Goal: Communication & Community: Answer question/provide support

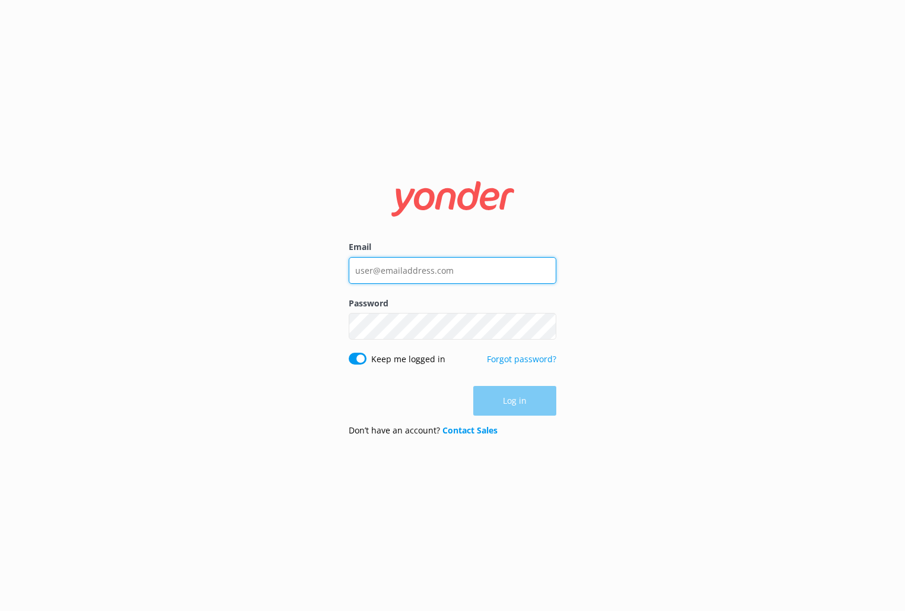
type input "[PERSON_NAME][EMAIL_ADDRESS][DOMAIN_NAME]"
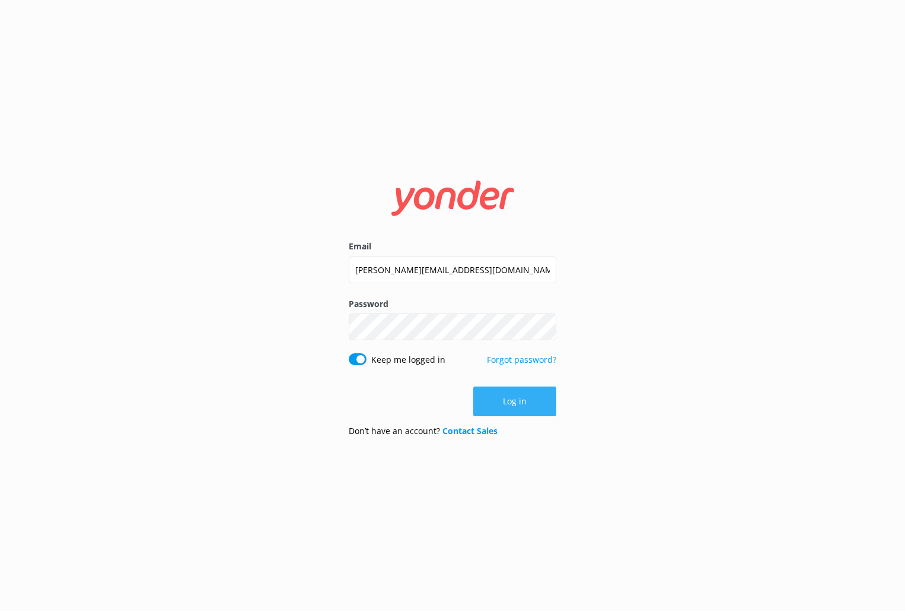
click at [526, 408] on button "Log in" at bounding box center [514, 401] width 83 height 30
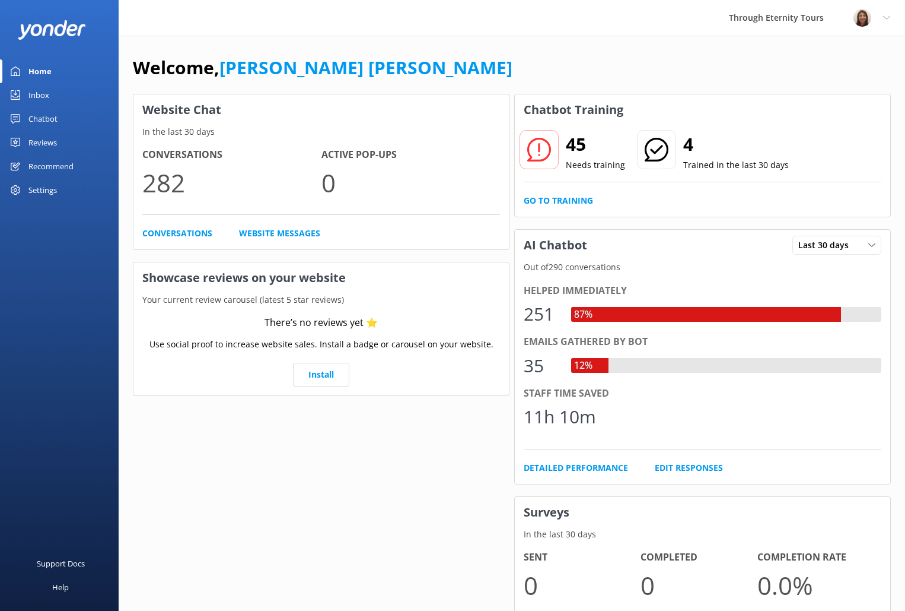
click at [30, 86] on div "Inbox" at bounding box center [38, 95] width 21 height 24
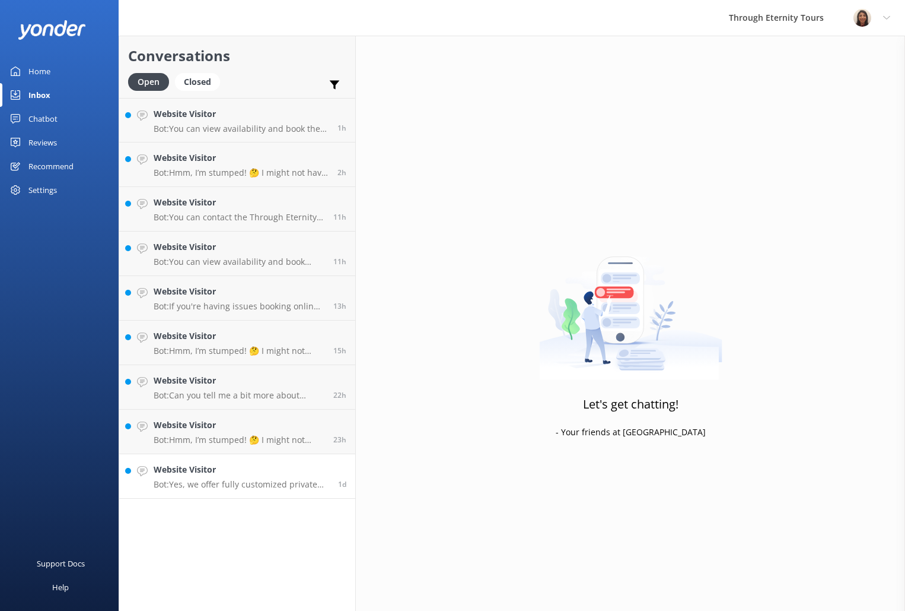
click at [246, 483] on p "Bot: Yes, we offer fully customized private tours based on your interests and t…" at bounding box center [242, 484] width 176 height 11
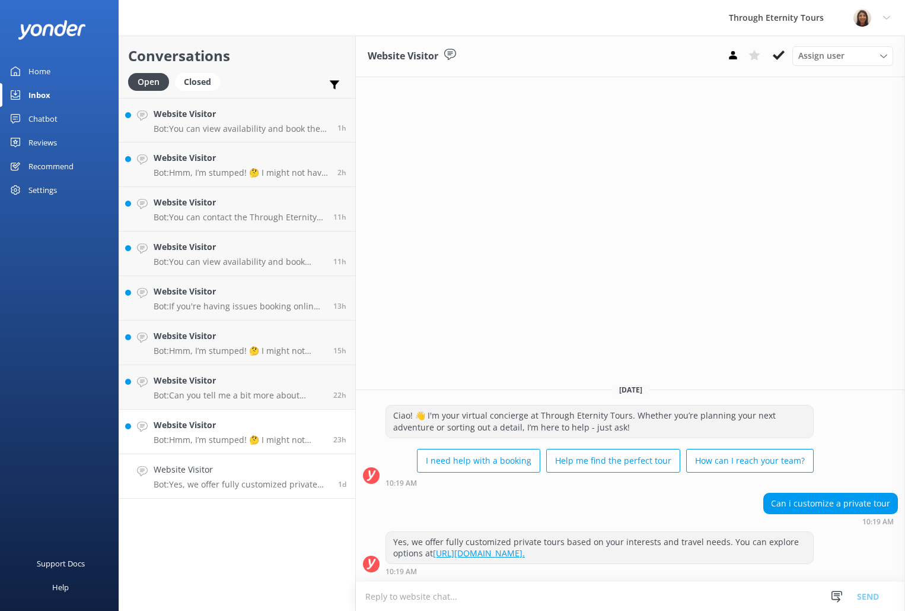
click at [274, 425] on h4 "Website Visitor" at bounding box center [239, 424] width 171 height 13
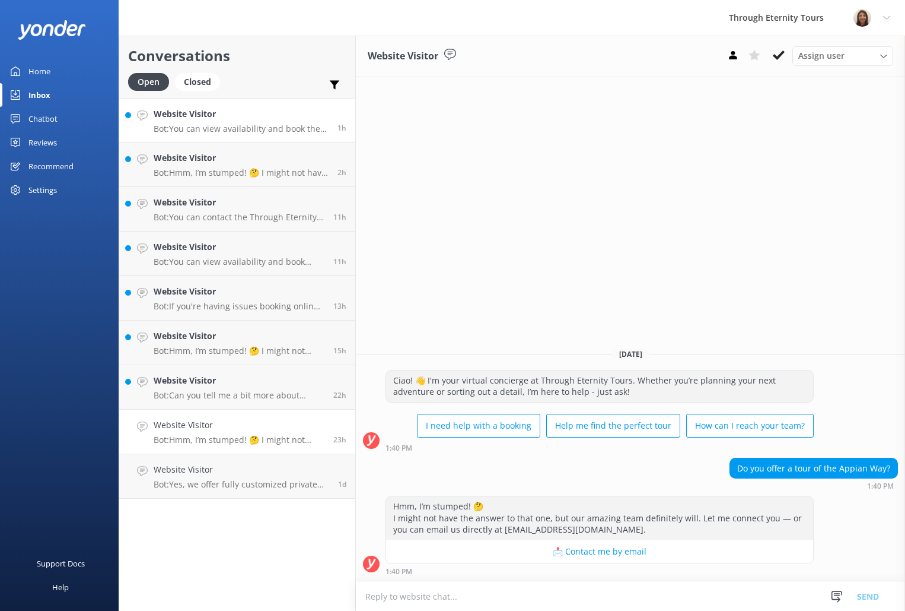
click at [248, 123] on div "Website Visitor Bot: You can view availability and book the [GEOGRAPHIC_DATA] N…" at bounding box center [241, 120] width 175 height 26
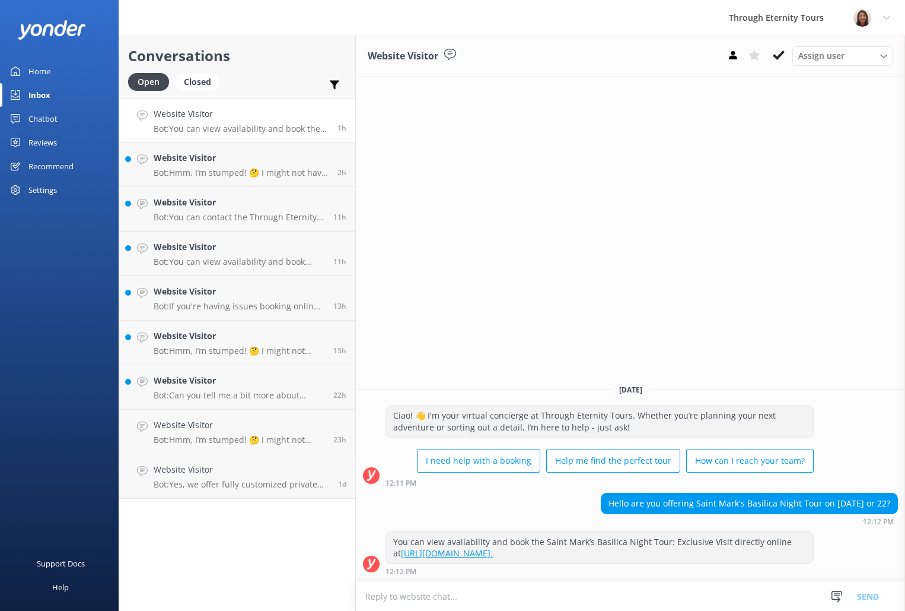
paste textarea "Thank you for your inquiry and interest in Through Eternity Tours. I regret to …"
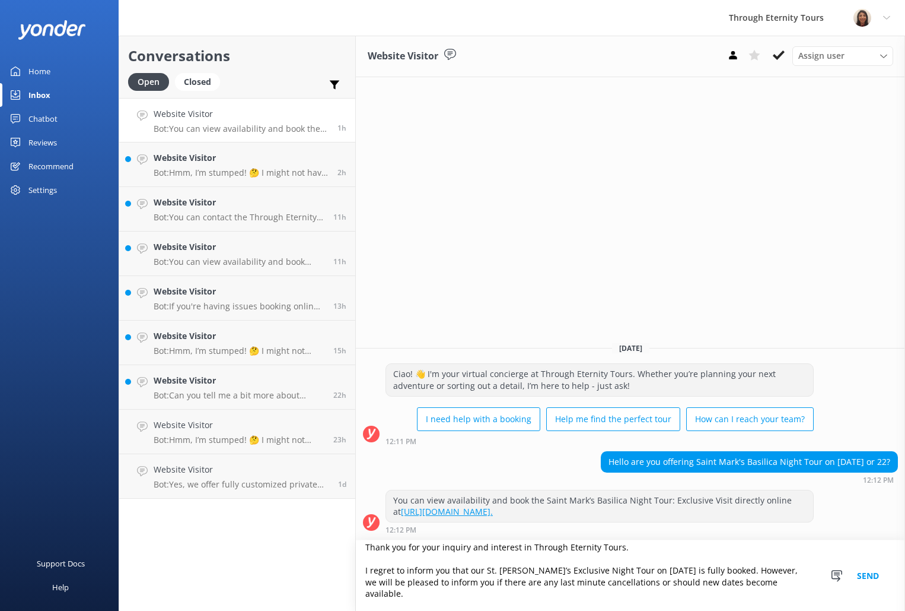
click at [363, 569] on textarea "Thank you for your inquiry and interest in Through Eternity Tours. I regret to …" at bounding box center [630, 575] width 549 height 71
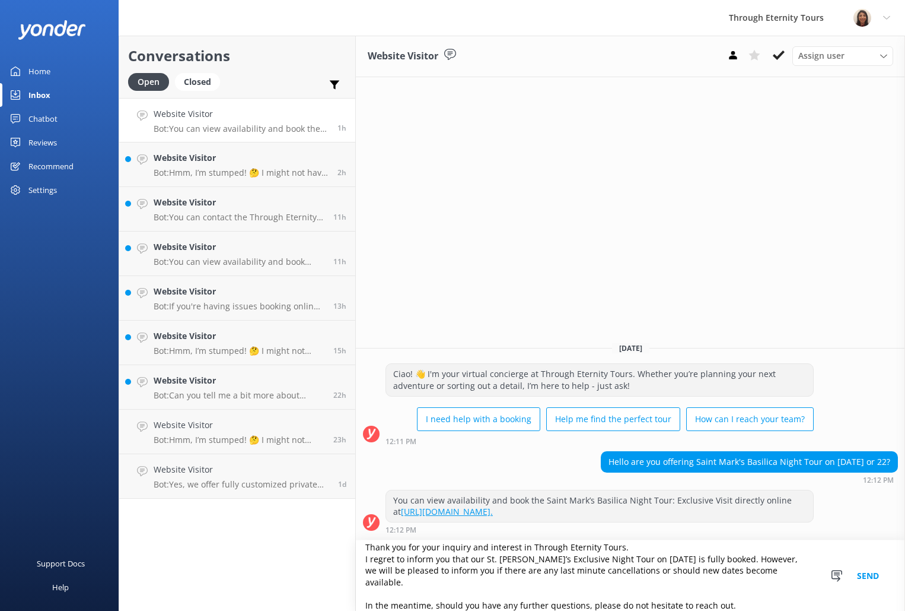
scroll to position [5, 0]
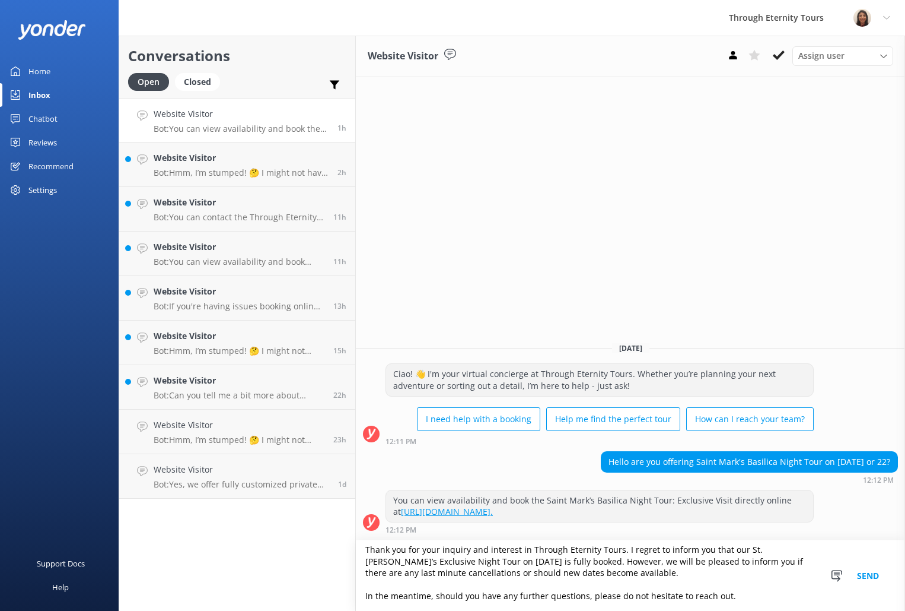
click at [452, 561] on textarea "Thank you for your inquiry and interest in Through Eternity Tours. I regret to …" at bounding box center [630, 575] width 549 height 71
drag, startPoint x: 503, startPoint y: 559, endPoint x: 520, endPoint y: 562, distance: 17.5
click at [520, 562] on textarea "Thank you for your inquiry and interest in Through Eternity Tours. I regret to …" at bounding box center [630, 575] width 549 height 71
click at [444, 562] on textarea "Thank you for your inquiry and interest in Through Eternity Tours. I regret to …" at bounding box center [630, 575] width 549 height 71
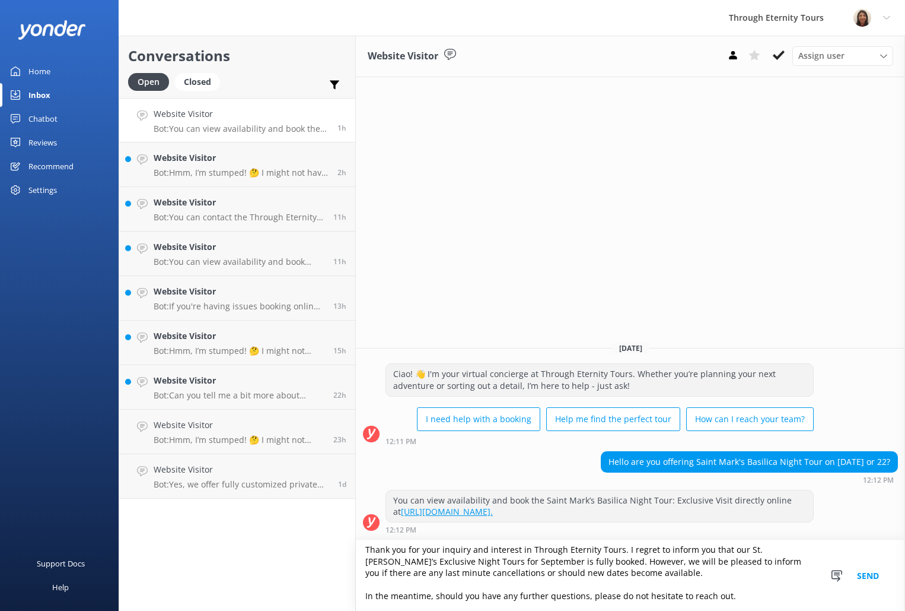
click at [510, 560] on textarea "Thank you for your inquiry and interest in Through Eternity Tours. I regret to …" at bounding box center [630, 575] width 549 height 71
click at [414, 591] on textarea "Thank you for your inquiry and interest in Through Eternity Tours. I regret to …" at bounding box center [630, 575] width 549 height 71
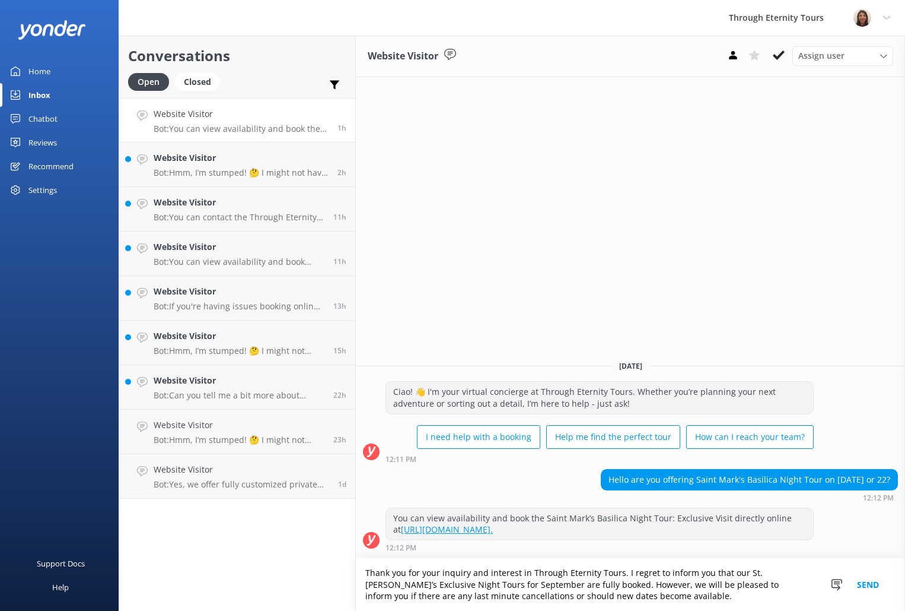
scroll to position [0, 0]
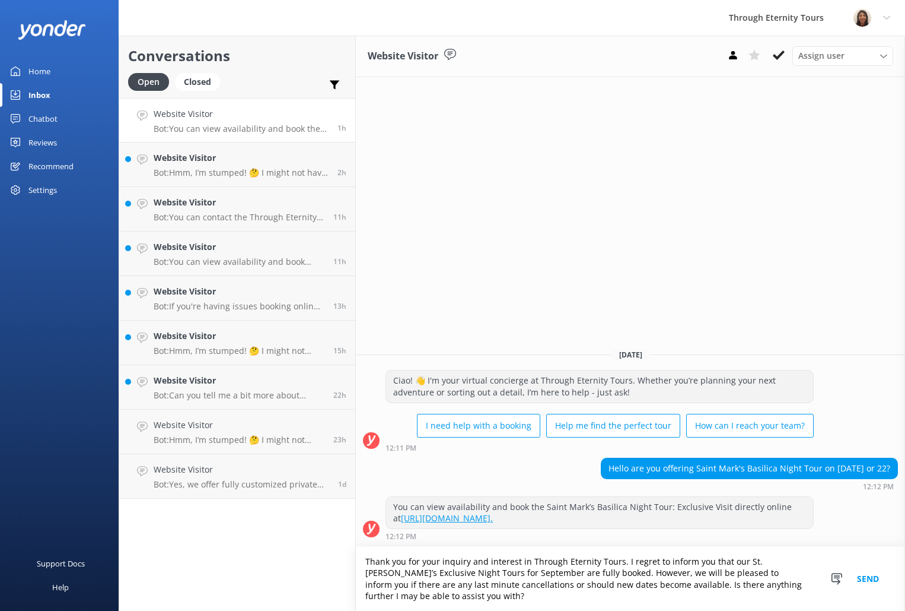
click at [363, 562] on textarea "Thank you for your inquiry and interest in Through Eternity Tours. I regret to …" at bounding box center [630, 578] width 549 height 64
paste textarea "Hello, my name is [PERSON_NAME] from Through Eternity Tours."
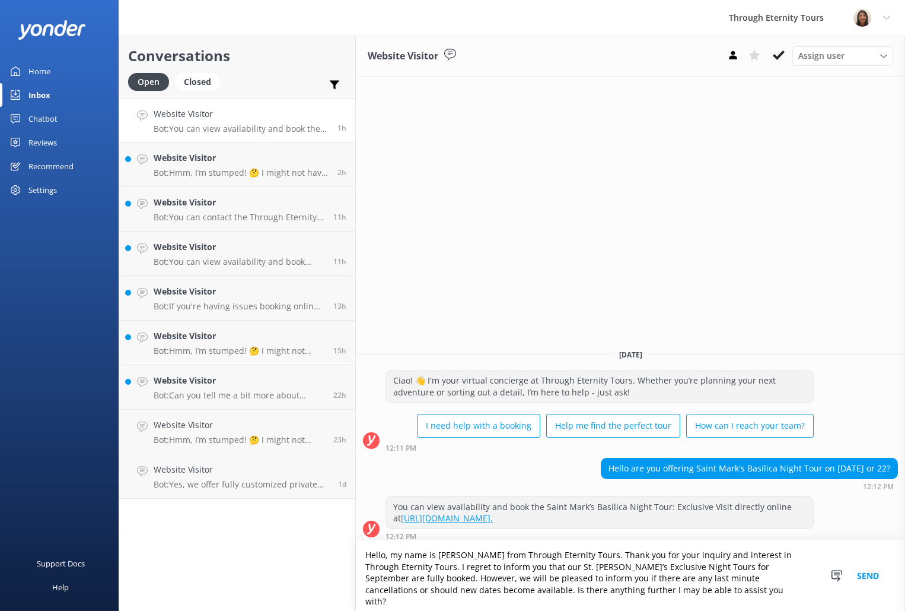
drag, startPoint x: 419, startPoint y: 573, endPoint x: 682, endPoint y: 566, distance: 262.9
click at [682, 566] on textarea "Hello, my name is [PERSON_NAME] from Through Eternity Tours. Thank you for your…" at bounding box center [630, 575] width 549 height 71
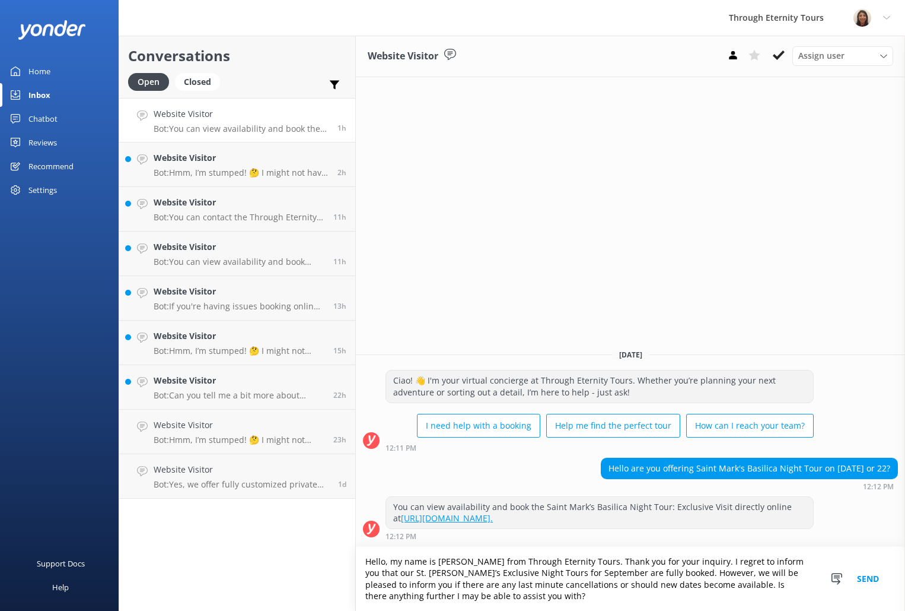
type textarea "Hello, my name is [PERSON_NAME] from Through Eternity Tours. Thank you for your…"
click at [873, 580] on button "Send" at bounding box center [868, 578] width 44 height 64
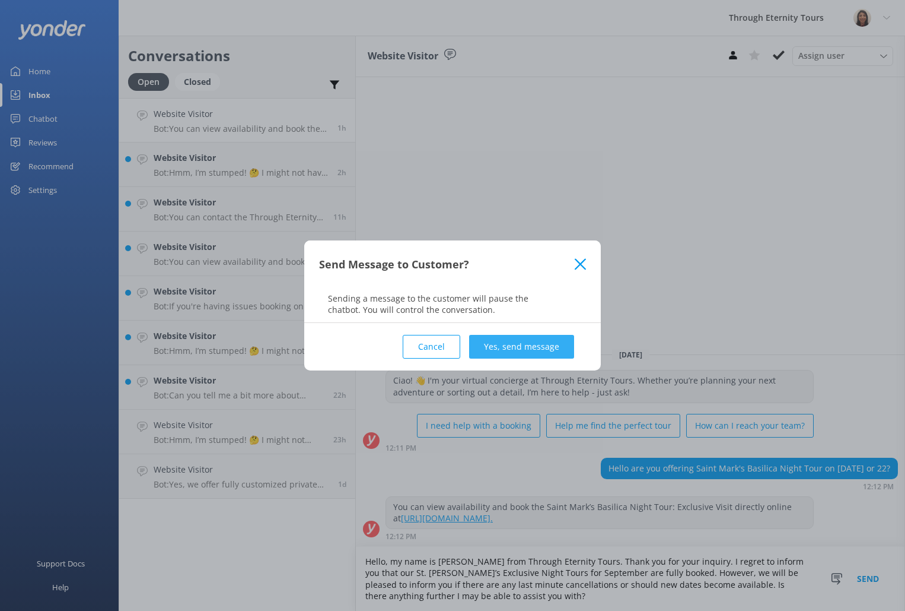
click at [551, 346] on button "Yes, send message" at bounding box center [521, 347] width 105 height 24
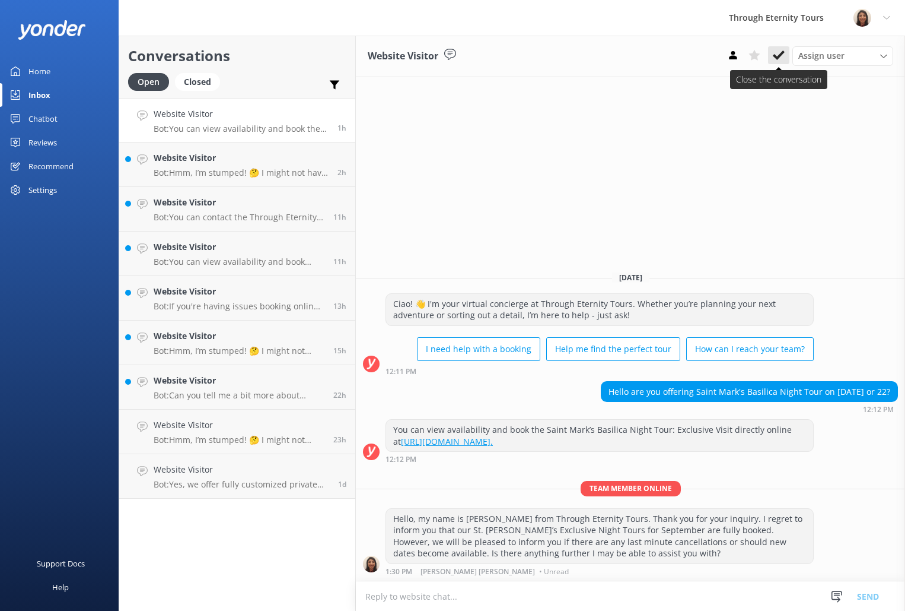
click at [776, 58] on use at bounding box center [779, 54] width 12 height 9
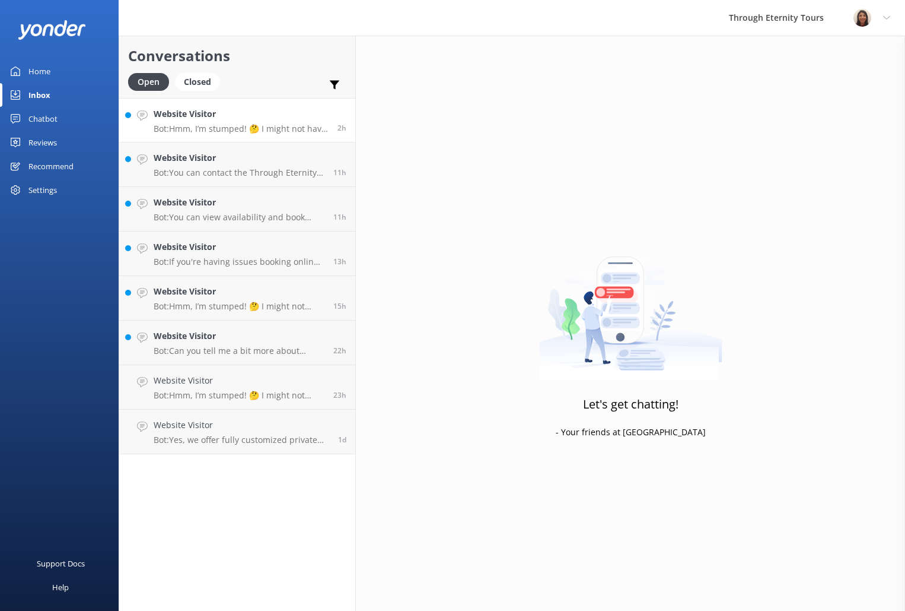
click at [261, 131] on p "Bot: Hmm, I’m stumped! 🤔 I might not have the answer to that one, but our amazi…" at bounding box center [241, 128] width 175 height 11
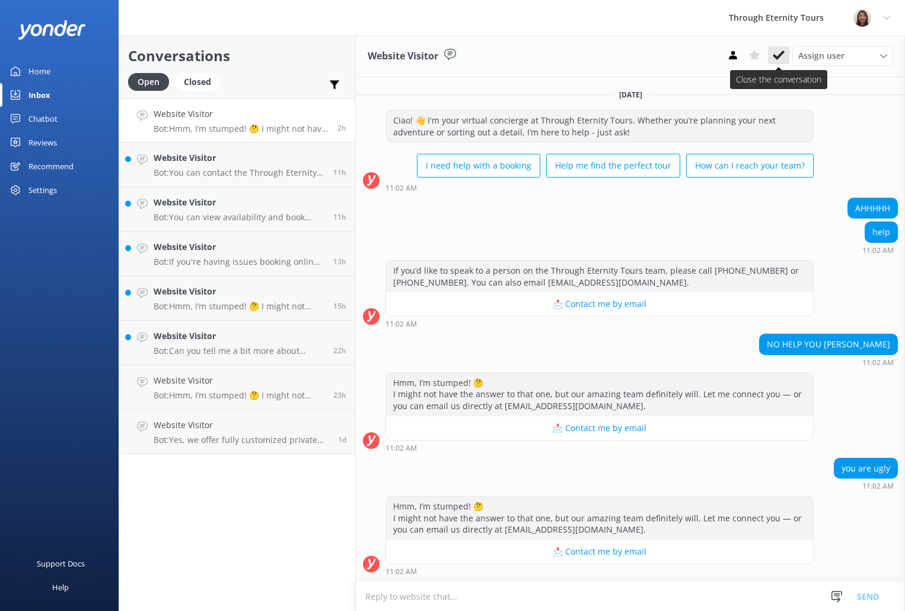
click at [772, 55] on button at bounding box center [778, 55] width 21 height 18
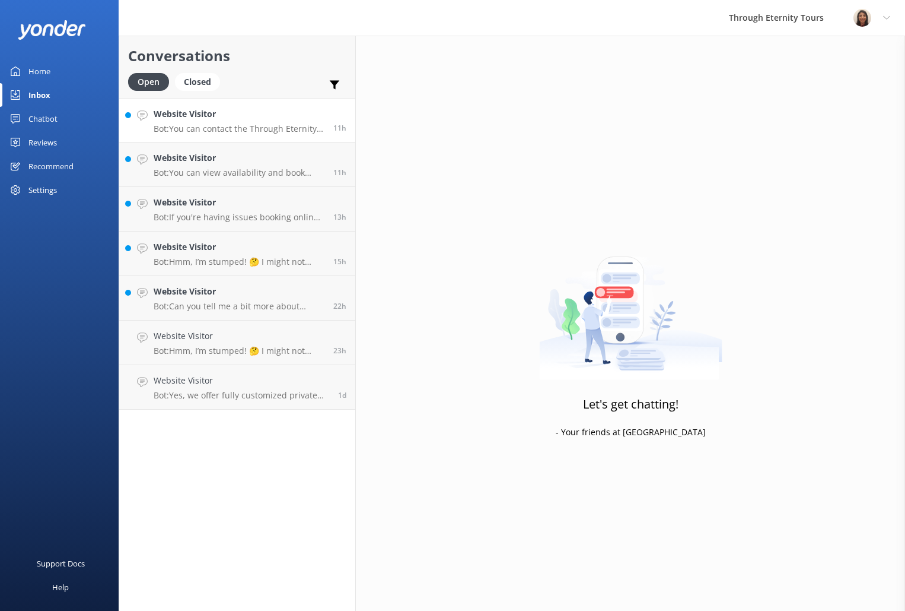
click at [279, 119] on h4 "Website Visitor" at bounding box center [239, 113] width 171 height 13
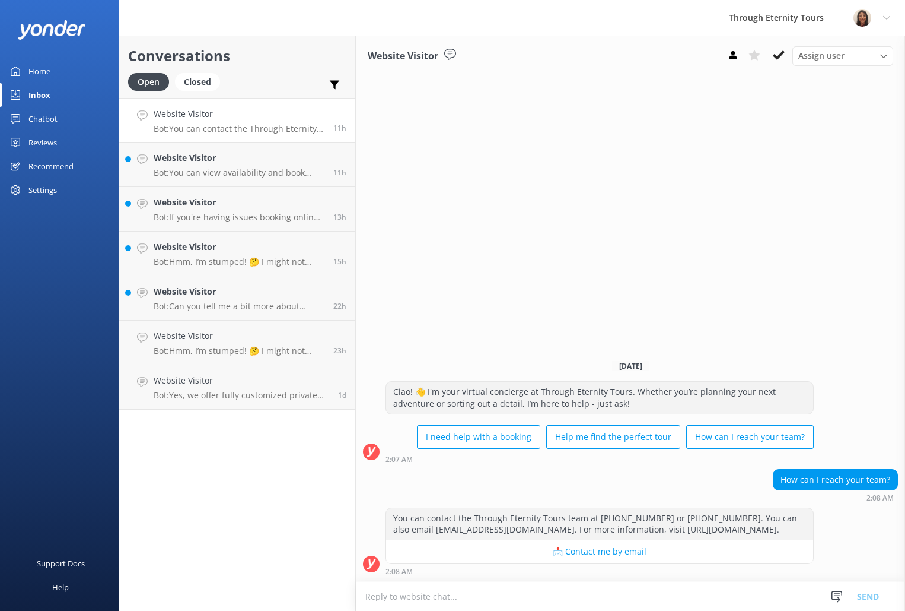
drag, startPoint x: 516, startPoint y: 583, endPoint x: 517, endPoint y: 589, distance: 6.2
click at [516, 587] on textarea at bounding box center [630, 595] width 549 height 29
paste textarea "Hello, my name is [PERSON_NAME] from Through Eternity Tours. How can I assist y…"
type textarea "Hello, my name is [PERSON_NAME] from Through Eternity Tours. How can I assist y…"
click at [872, 589] on button "Send" at bounding box center [868, 596] width 44 height 30
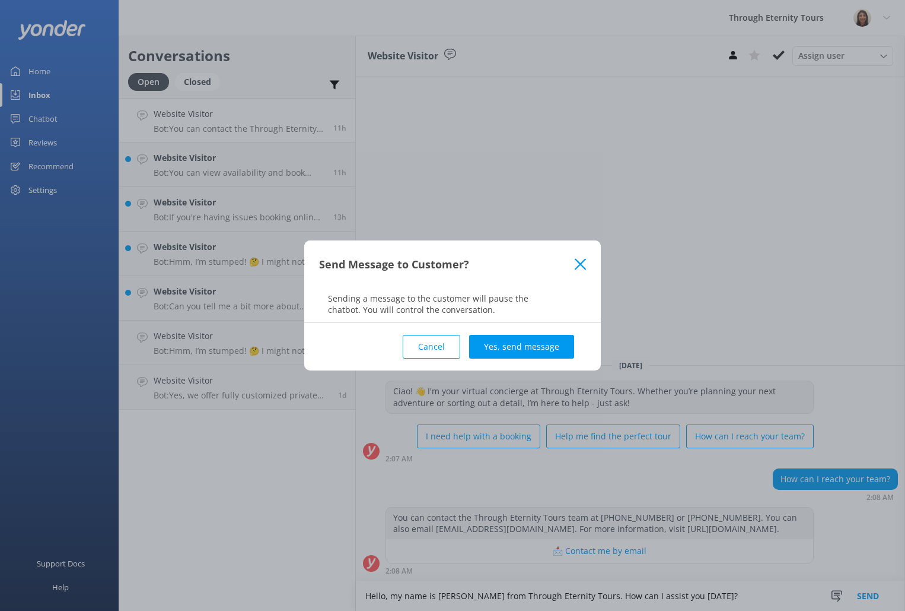
click at [538, 349] on button "Yes, send message" at bounding box center [521, 347] width 105 height 24
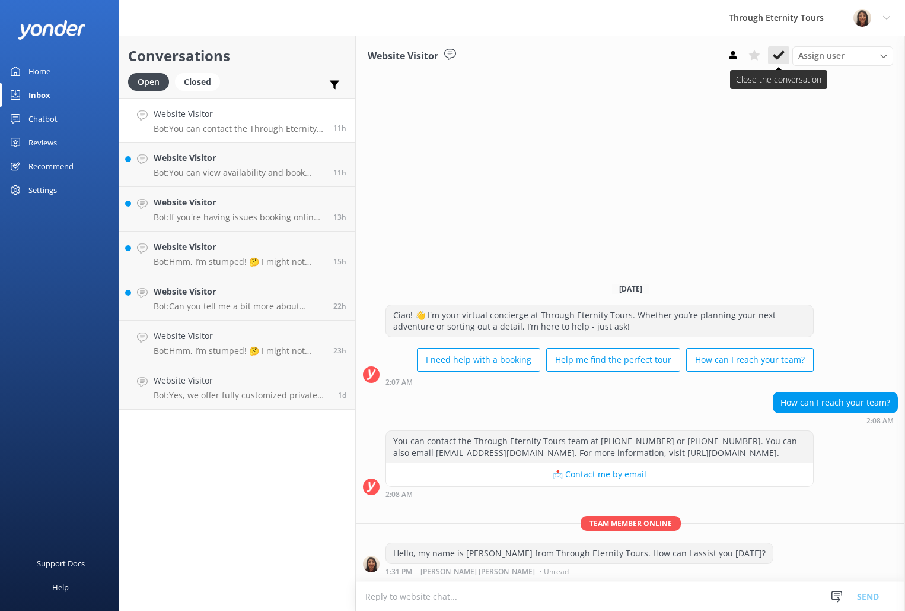
click at [781, 50] on icon at bounding box center [779, 55] width 12 height 12
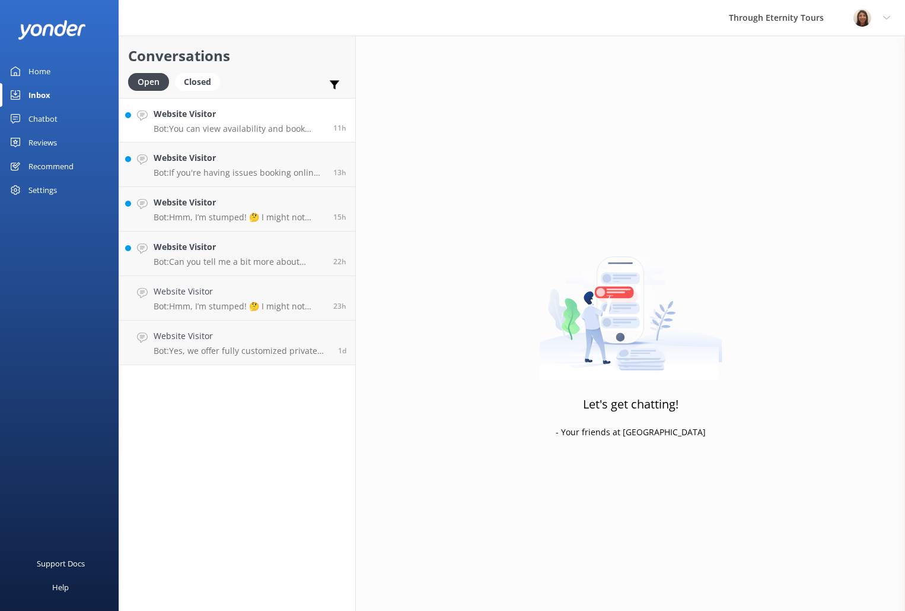
click at [301, 136] on link "Website Visitor Bot: You can view availability and book directly online by brow…" at bounding box center [237, 120] width 236 height 44
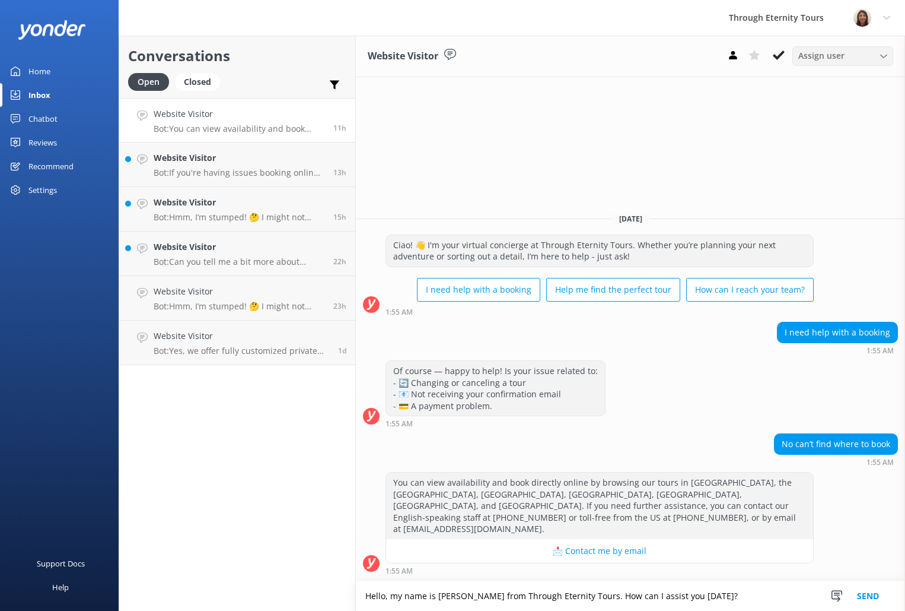
type textarea "Hello, my name is [PERSON_NAME] from Through Eternity Tours. How can I assist y…"
click at [807, 58] on span "Assign user" at bounding box center [822, 55] width 46 height 13
click at [847, 157] on div "[PERSON_NAME] [PERSON_NAME]" at bounding box center [846, 159] width 94 height 24
click at [877, 593] on button "Send" at bounding box center [868, 596] width 44 height 30
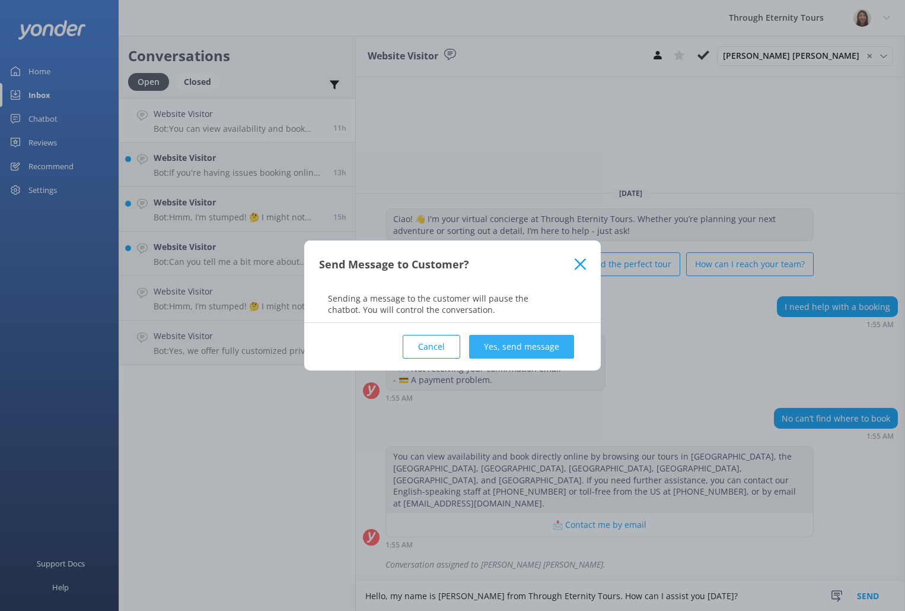
click at [545, 351] on button "Yes, send message" at bounding box center [521, 347] width 105 height 24
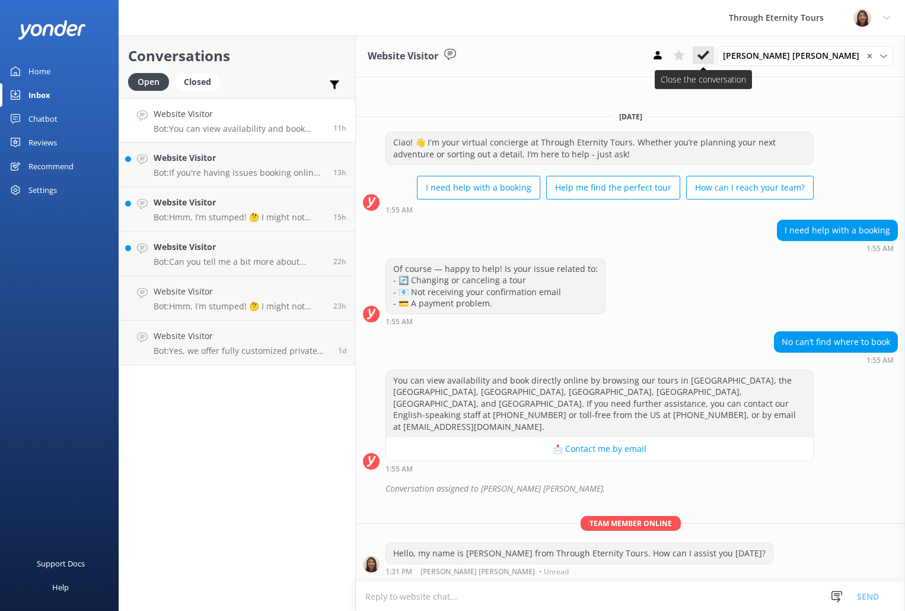
click at [710, 57] on use at bounding box center [704, 54] width 12 height 9
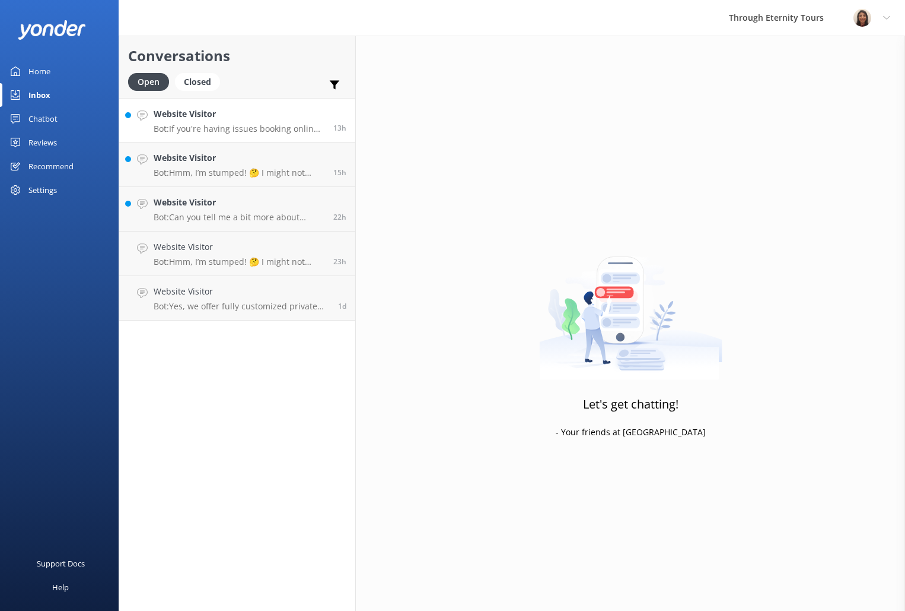
click at [211, 127] on p "Bot: If you're having issues booking online or don't see available dates, you c…" at bounding box center [239, 128] width 171 height 11
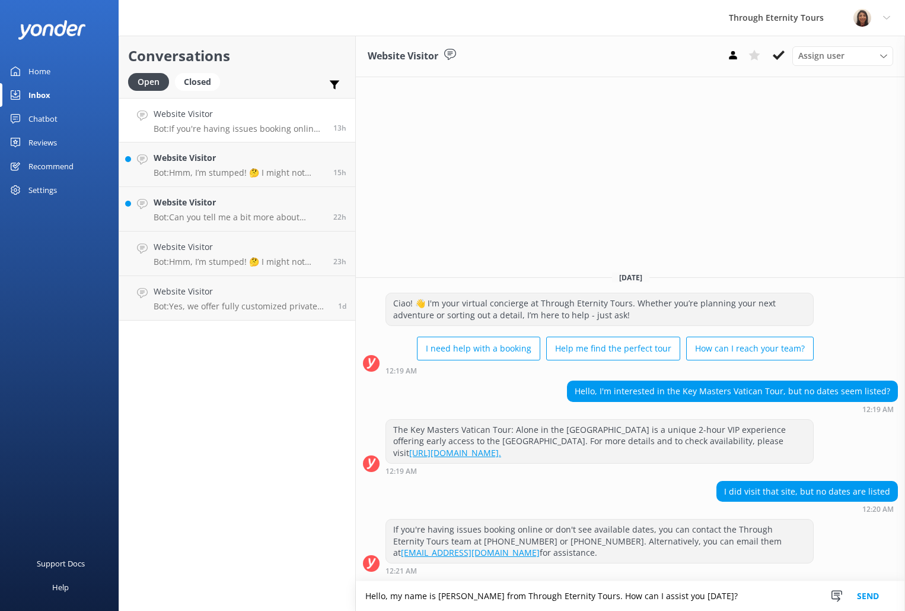
drag, startPoint x: 673, startPoint y: 599, endPoint x: 580, endPoint y: 598, distance: 93.2
click at [580, 598] on textarea "Hello, my name is [PERSON_NAME] from Through Eternity Tours. How can I assist y…" at bounding box center [630, 596] width 549 height 30
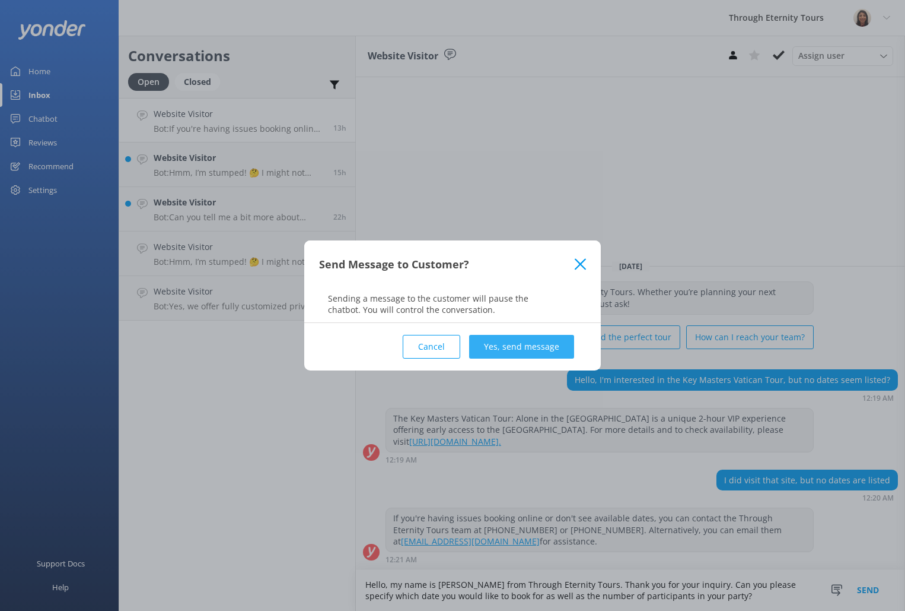
type textarea "Hello, my name is [PERSON_NAME] from Through Eternity Tours. Thank you for your…"
click at [564, 340] on button "Yes, send message" at bounding box center [521, 347] width 105 height 24
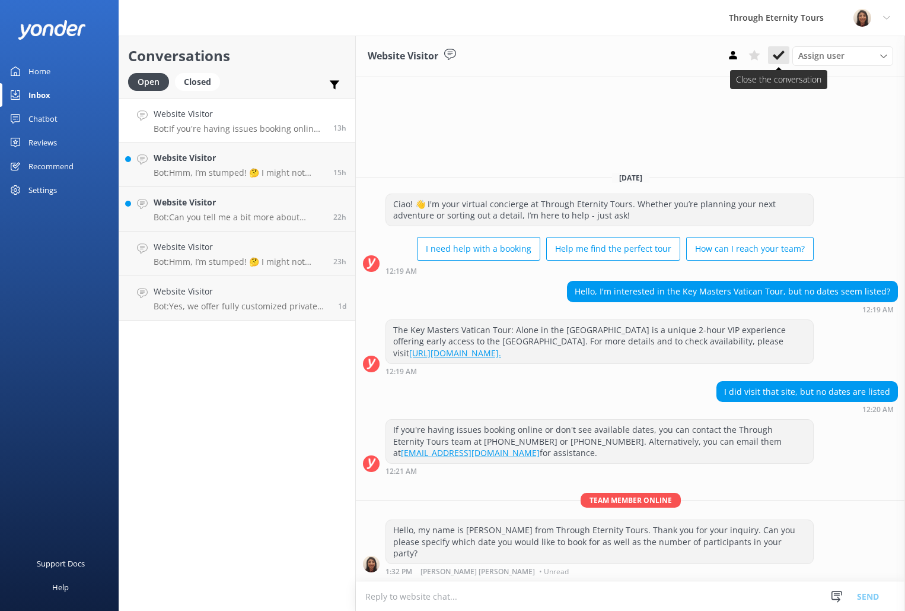
click at [775, 50] on icon at bounding box center [779, 55] width 12 height 12
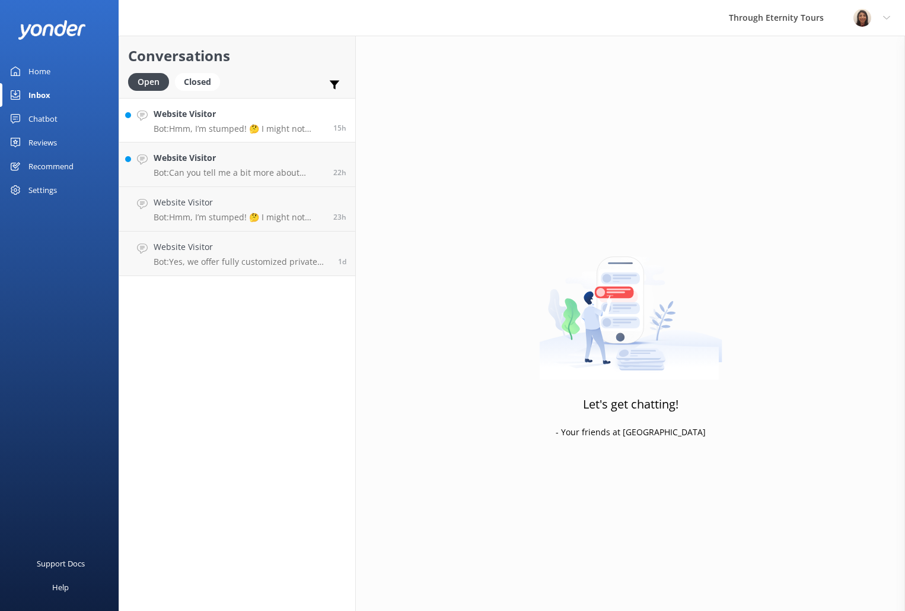
click at [260, 135] on link "Website Visitor Bot: Hmm, I’m stumped! 🤔 I might not have the answer to that on…" at bounding box center [237, 120] width 236 height 44
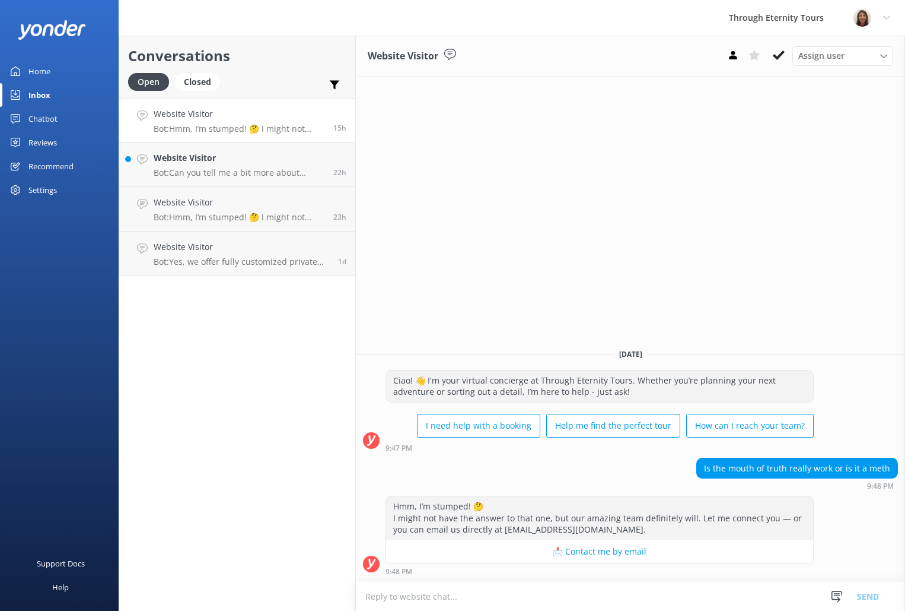
paste textarea "Hello, my name is [PERSON_NAME] from Through Eternity Tours. You have reached t…"
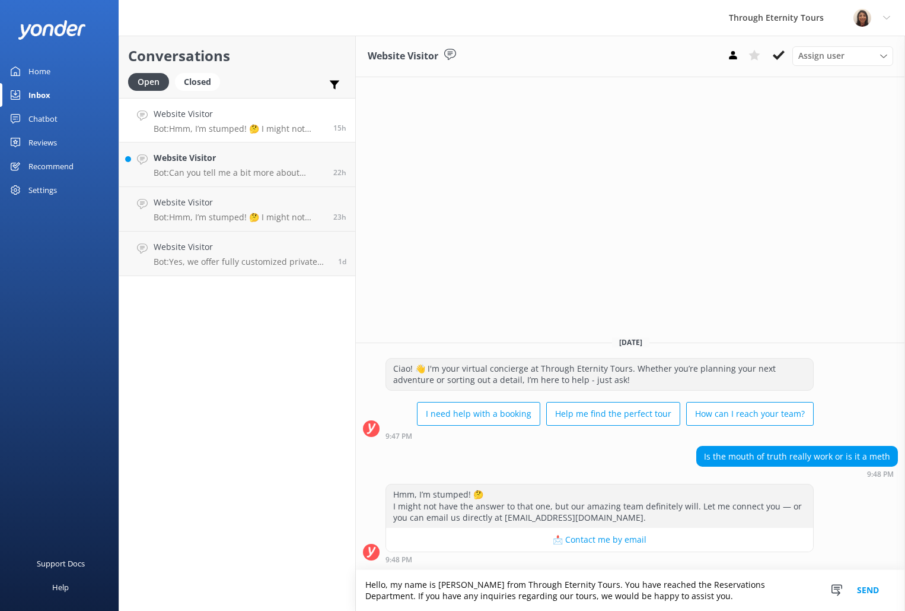
type textarea "Hello, my name is [PERSON_NAME] from Through Eternity Tours. You have reached t…"
click at [860, 594] on button "Send" at bounding box center [868, 590] width 44 height 41
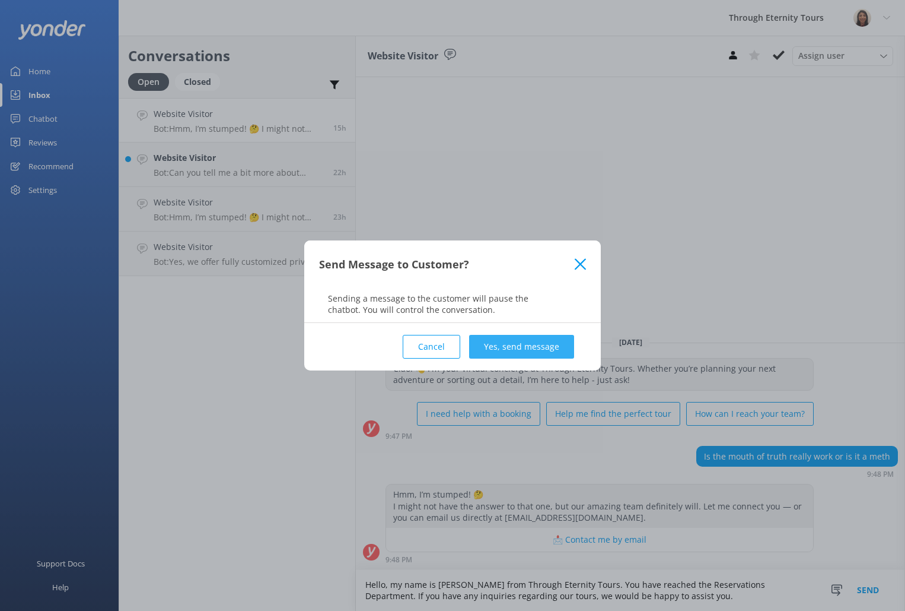
click at [559, 345] on button "Yes, send message" at bounding box center [521, 347] width 105 height 24
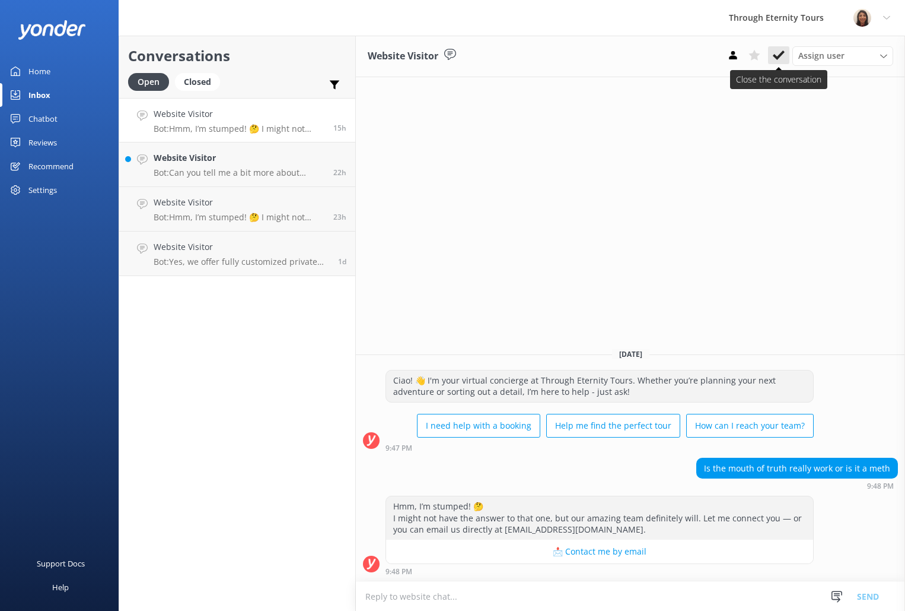
click at [779, 62] on button at bounding box center [778, 55] width 21 height 18
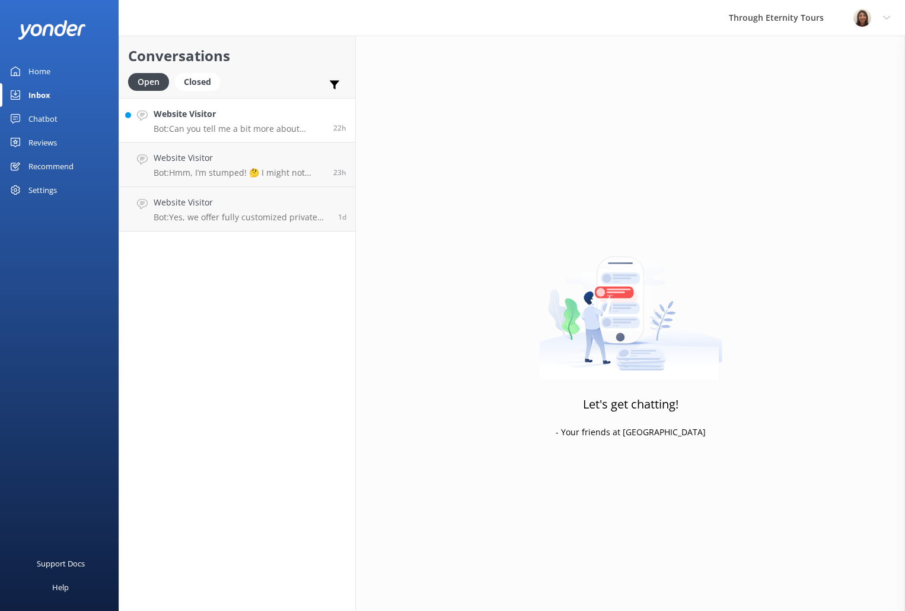
click at [214, 128] on p "Bot: Can you tell me a bit more about where you are going? We have an amazing a…" at bounding box center [239, 128] width 171 height 11
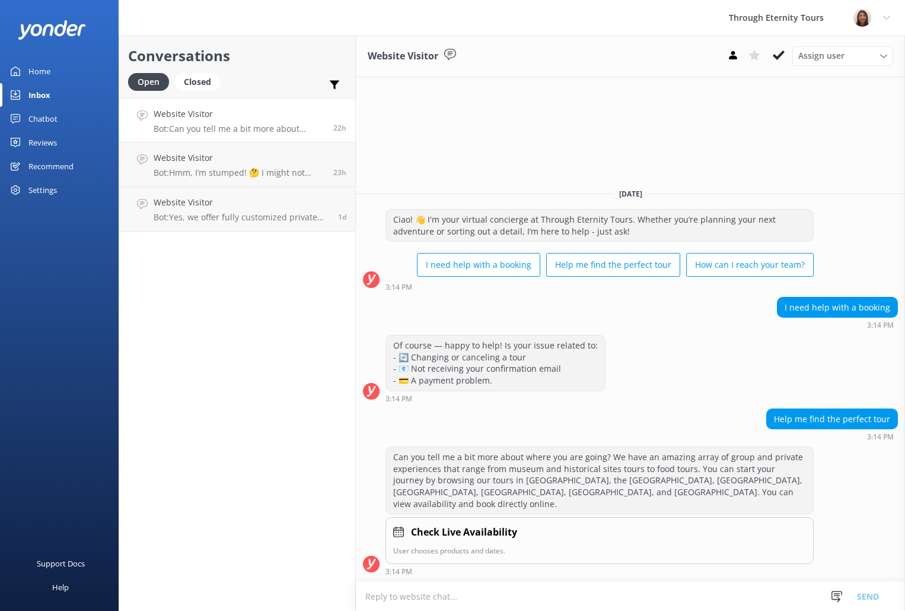
paste textarea "Hello, my name is [PERSON_NAME] from Through Eternity Tours. How can I assist y…"
type textarea "Hello, my name is [PERSON_NAME] from Through Eternity Tours. How can I assist y…"
click at [876, 598] on button "Send" at bounding box center [868, 596] width 44 height 30
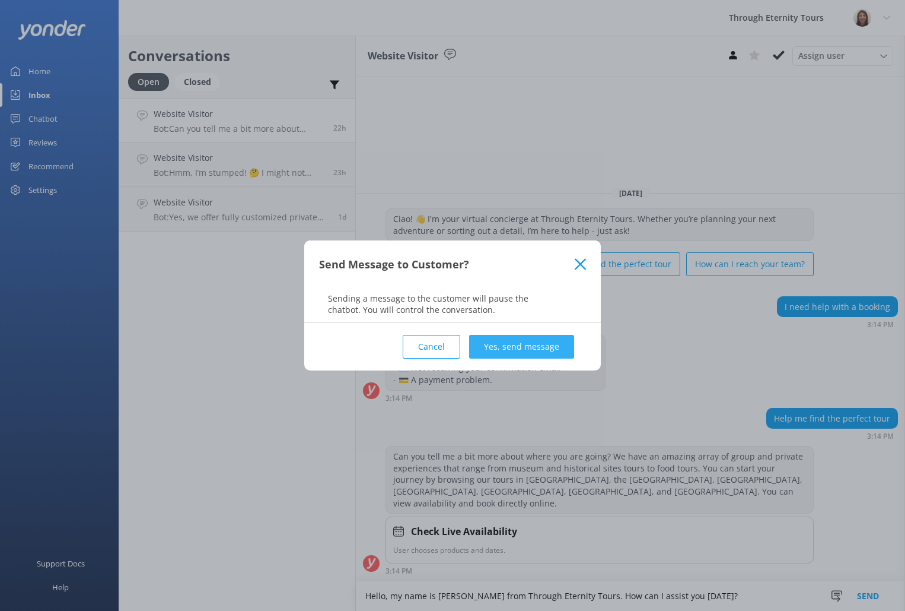
click at [504, 351] on button "Yes, send message" at bounding box center [521, 347] width 105 height 24
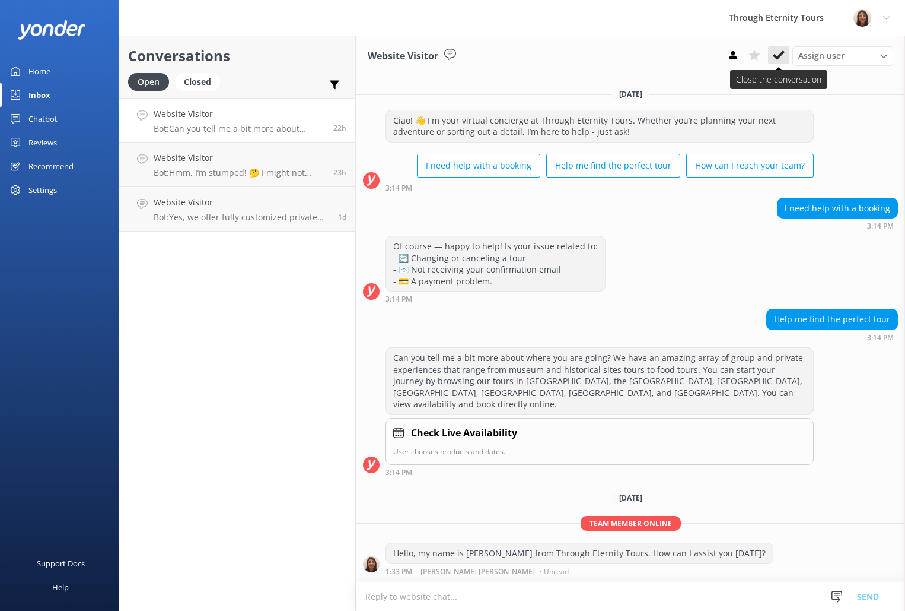
click at [780, 55] on use at bounding box center [779, 54] width 12 height 9
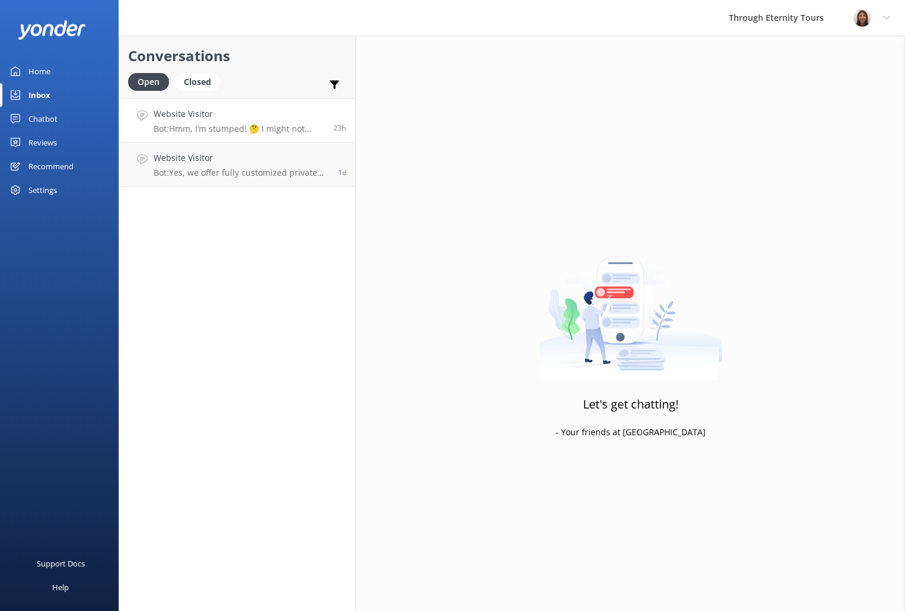
click at [241, 134] on link "Website Visitor Bot: Hmm, I’m stumped! 🤔 I might not have the answer to that on…" at bounding box center [237, 120] width 236 height 44
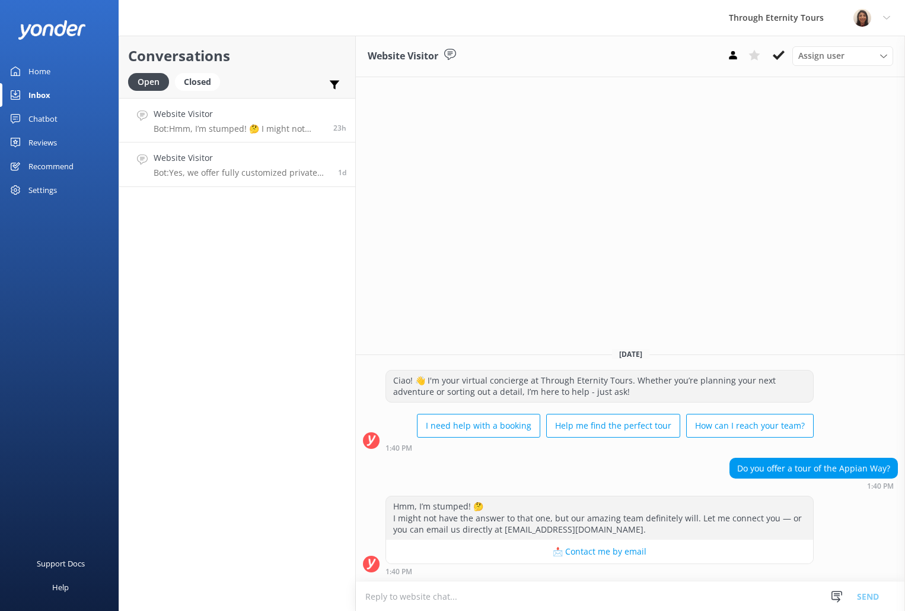
click at [227, 174] on p "Bot: Yes, we offer fully customized private tours based on your interests and t…" at bounding box center [242, 172] width 176 height 11
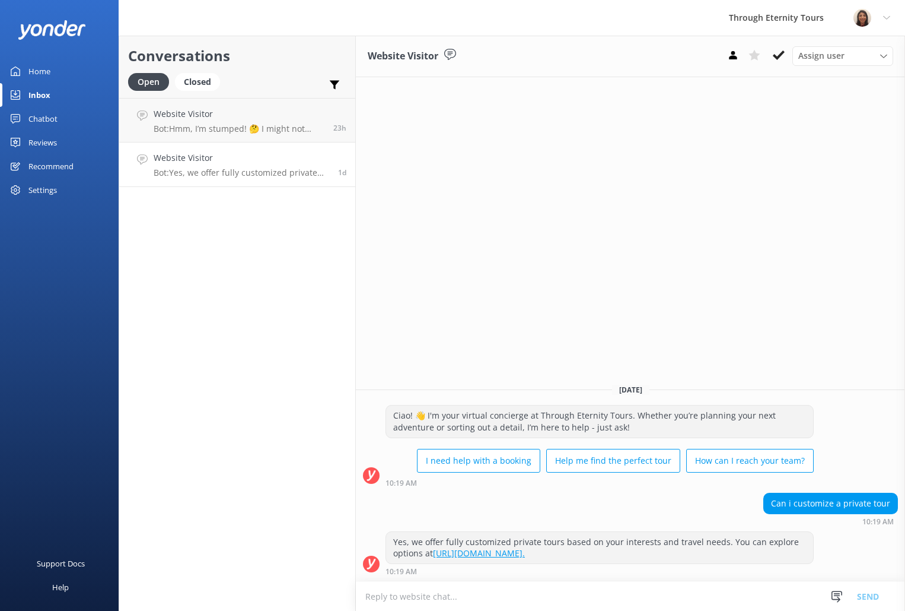
click at [692, 597] on textarea at bounding box center [630, 595] width 549 height 29
paste textarea "Hello, my name is [PERSON_NAME] from Through Eternity Tours. How can I assist y…"
type textarea "Hello, my name is [PERSON_NAME] from Through Eternity Tours. How can I assist y…"
click at [873, 586] on button "Send" at bounding box center [868, 596] width 44 height 30
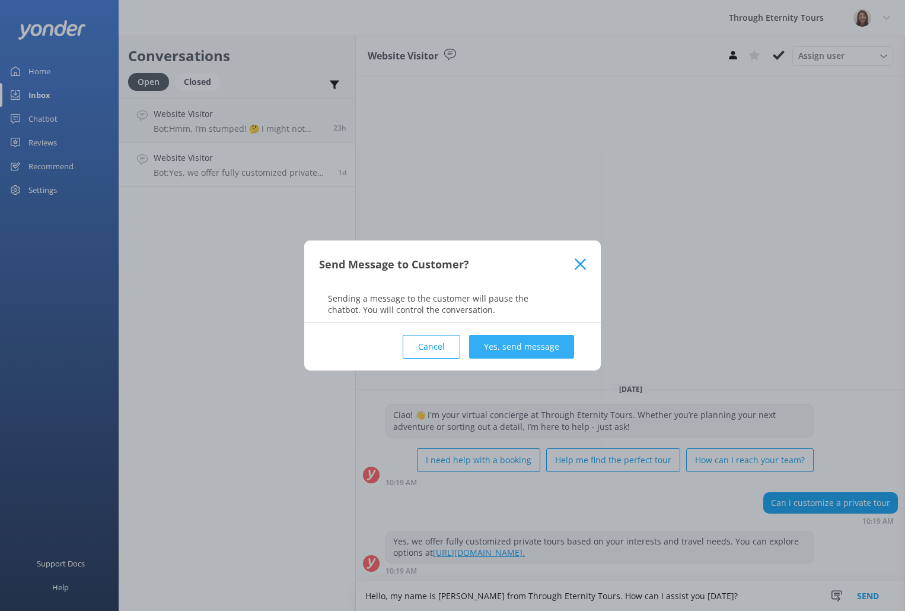
click at [529, 354] on button "Yes, send message" at bounding box center [521, 347] width 105 height 24
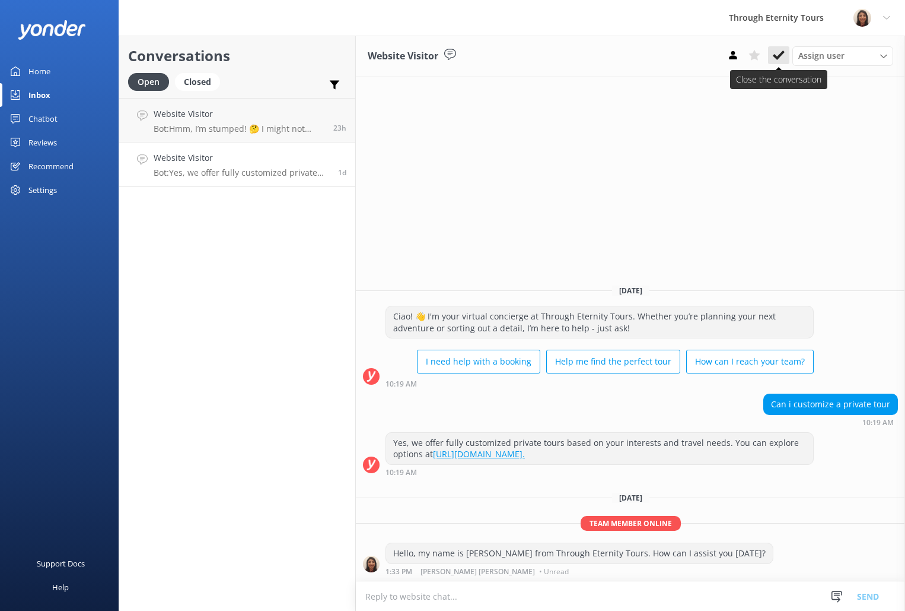
click at [781, 59] on icon at bounding box center [779, 55] width 12 height 12
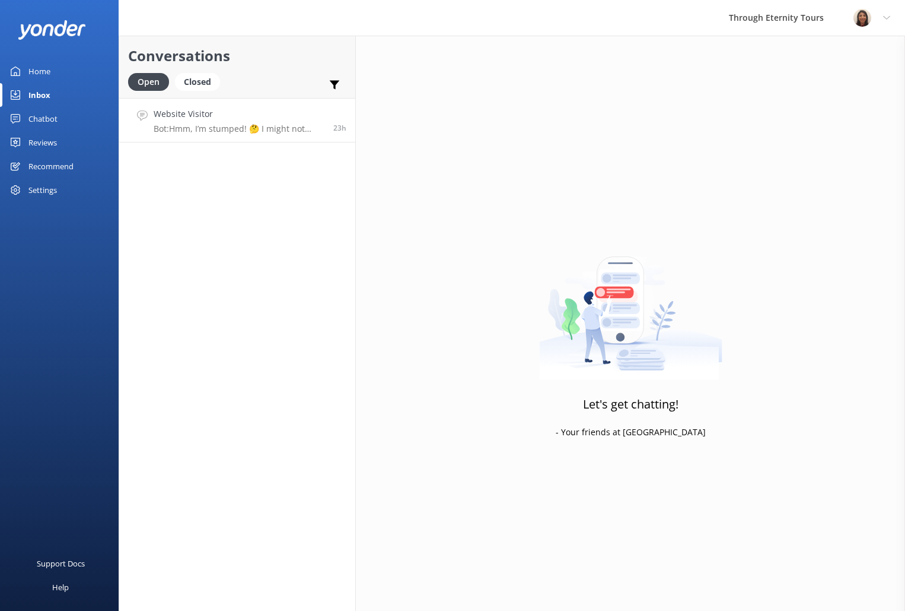
click at [253, 112] on h4 "Website Visitor" at bounding box center [239, 113] width 171 height 13
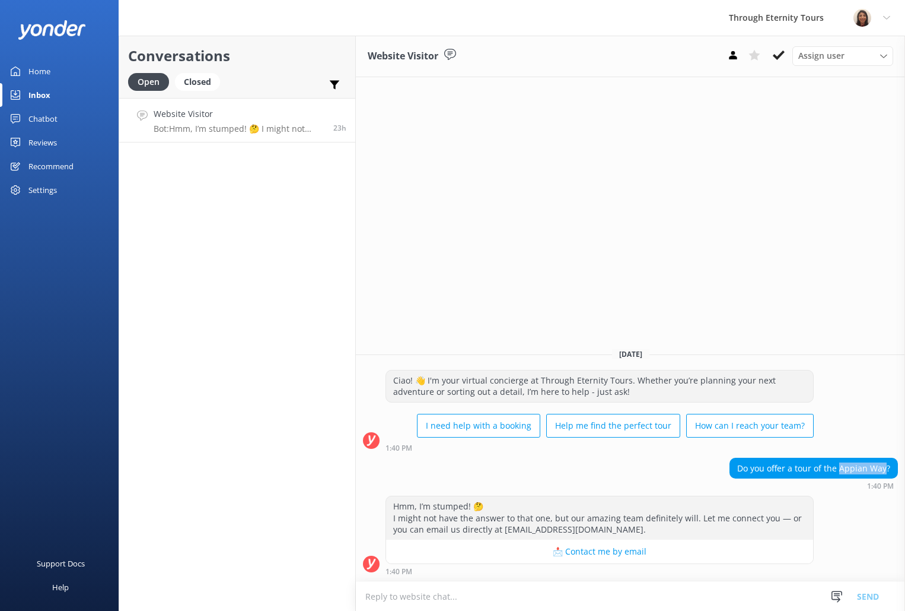
drag, startPoint x: 840, startPoint y: 465, endPoint x: 886, endPoint y: 470, distance: 46.5
click at [886, 470] on div "Do you offer a tour of the Appian Way?" at bounding box center [813, 468] width 167 height 20
copy div "Appian Way"
drag, startPoint x: 762, startPoint y: 453, endPoint x: 767, endPoint y: 464, distance: 12.5
click at [762, 455] on div "Ciao! 👋 I'm your virtual concierge at Through Eternity Tours. Whether you’re pl…" at bounding box center [630, 414] width 549 height 88
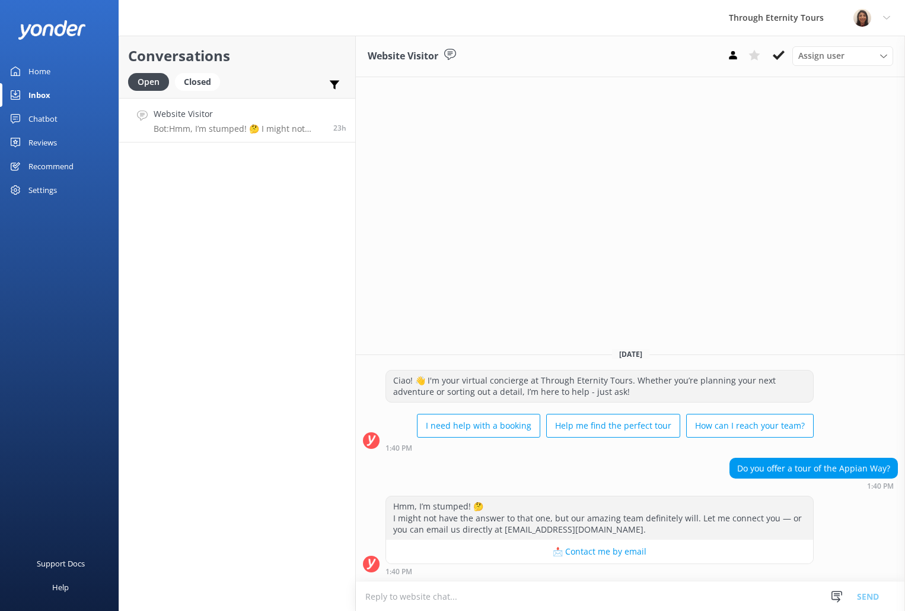
click at [767, 464] on div "Do you offer a tour of the Appian Way?" at bounding box center [813, 468] width 167 height 20
click at [475, 594] on textarea at bounding box center [630, 595] width 549 height 29
paste textarea "Appian Way"
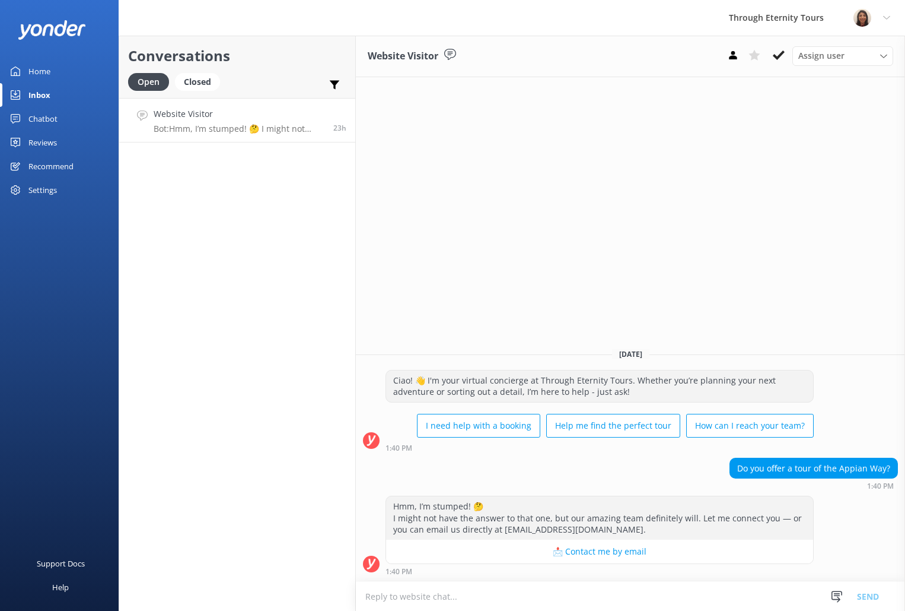
type textarea "Appian Way"
paste textarea "Hello, my name is [PERSON_NAME] from Through Eternity Tours. Thank you for your…"
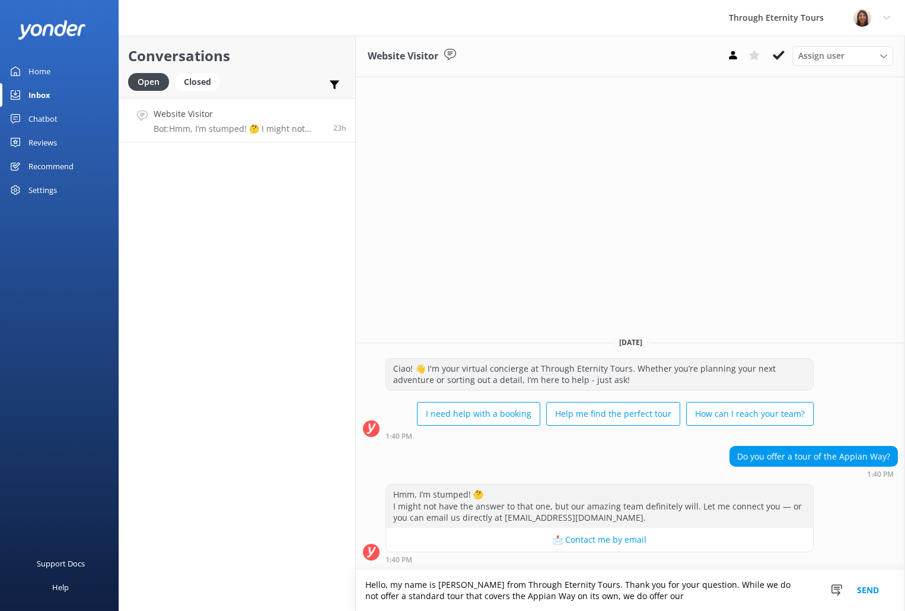
paste textarea "Secrets Beneath [GEOGRAPHIC_DATA]: Capuchin Crypt and Catacombs of Rome Tour"
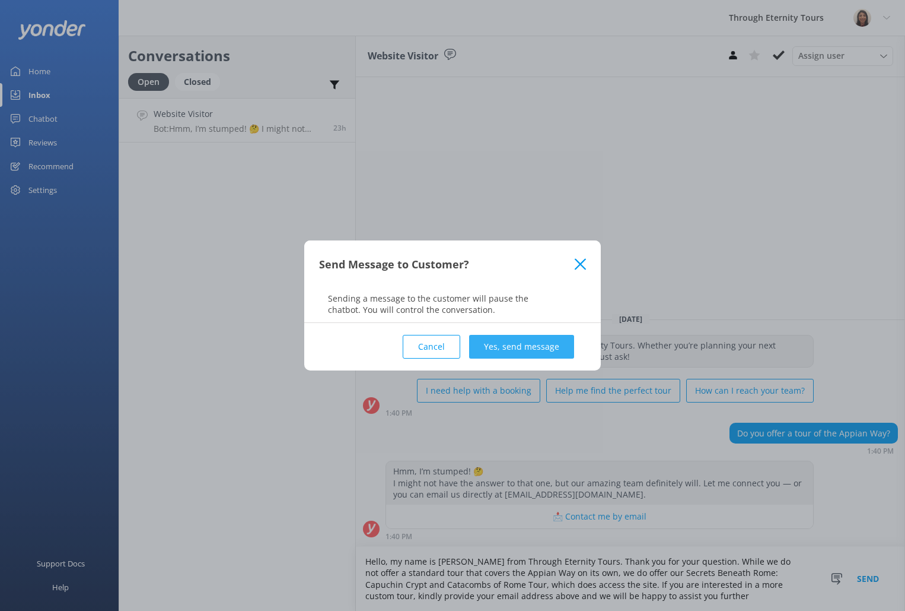
type textarea "Hello, my name is [PERSON_NAME] from Through Eternity Tours. Thank you for your…"
drag, startPoint x: 539, startPoint y: 350, endPoint x: 533, endPoint y: 354, distance: 6.9
click at [539, 350] on button "Yes, send message" at bounding box center [521, 347] width 105 height 24
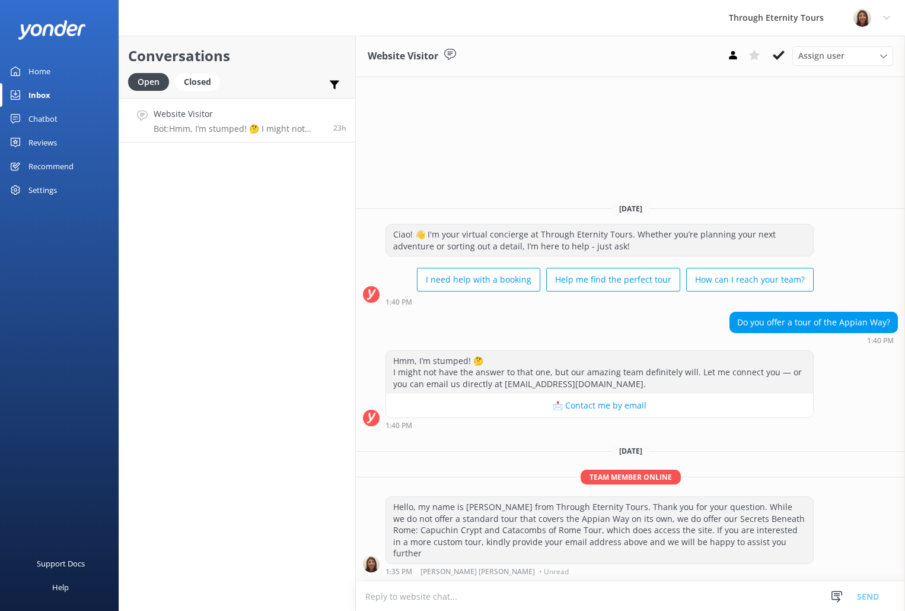
drag, startPoint x: 777, startPoint y: 61, endPoint x: 748, endPoint y: 72, distance: 31.0
click at [777, 61] on button at bounding box center [778, 55] width 21 height 18
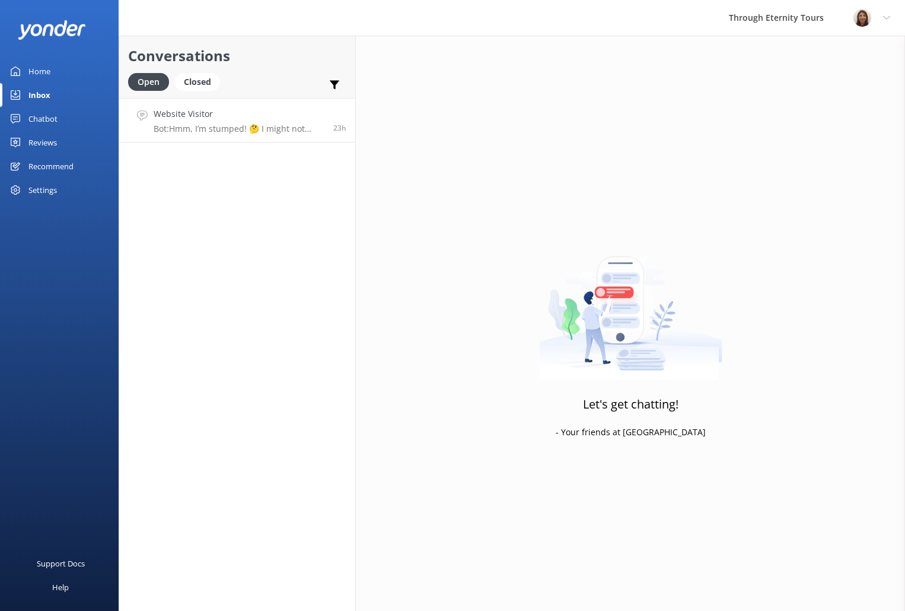
click at [294, 131] on p "Bot: Hmm, I’m stumped! 🤔 I might not have the answer to that one, but our amazi…" at bounding box center [239, 128] width 171 height 11
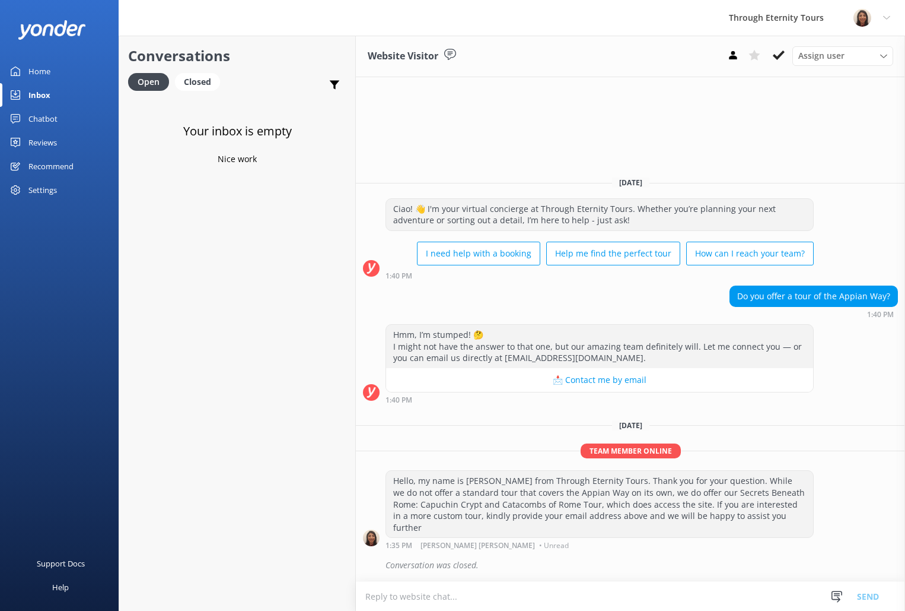
click at [294, 125] on div "Your inbox is empty Nice work" at bounding box center [237, 403] width 236 height 611
click at [782, 58] on icon at bounding box center [779, 55] width 12 height 12
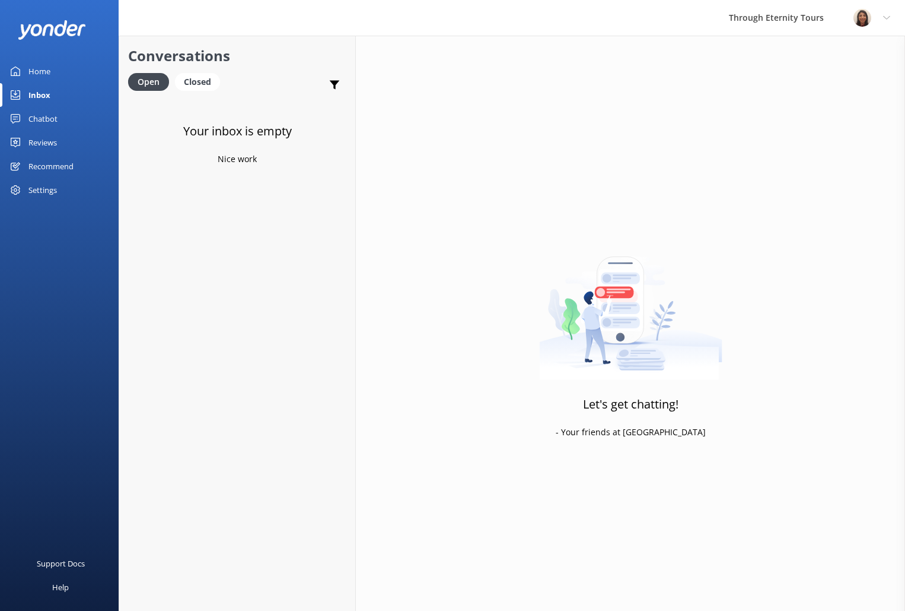
click at [43, 74] on div "Home" at bounding box center [39, 71] width 22 height 24
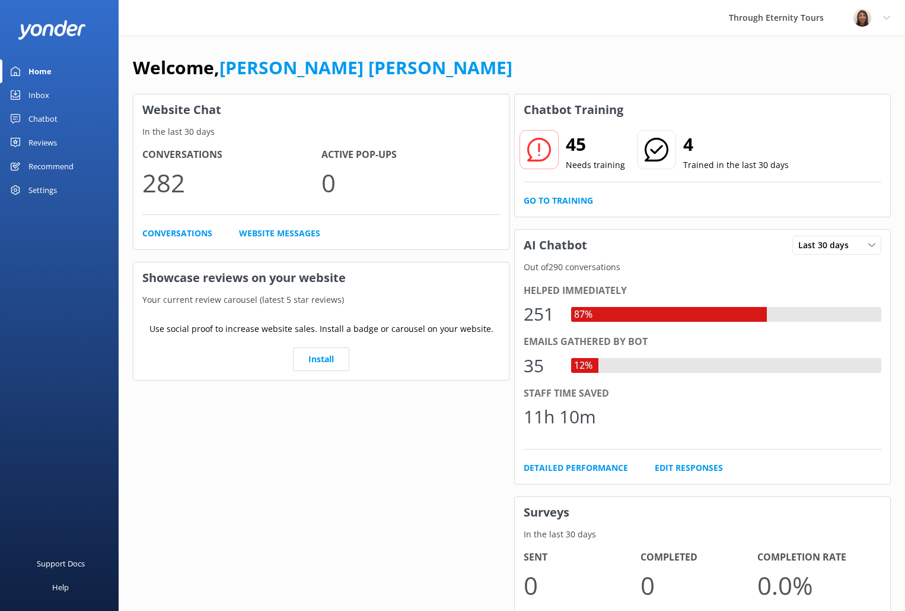
click at [50, 90] on link "Inbox" at bounding box center [59, 95] width 119 height 24
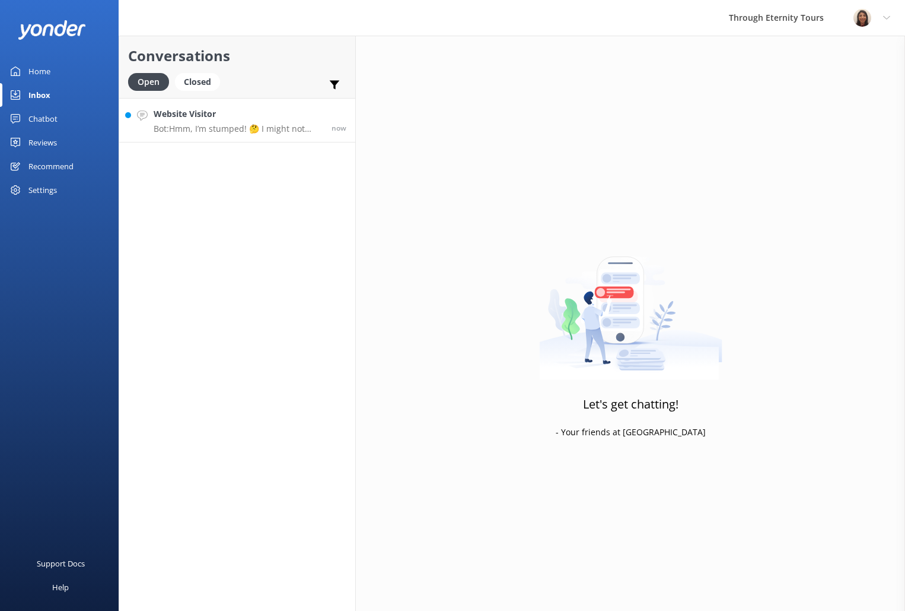
click at [256, 126] on p "Bot: Hmm, I’m stumped! 🤔 I might not have the answer to that one, but our amazi…" at bounding box center [238, 128] width 169 height 11
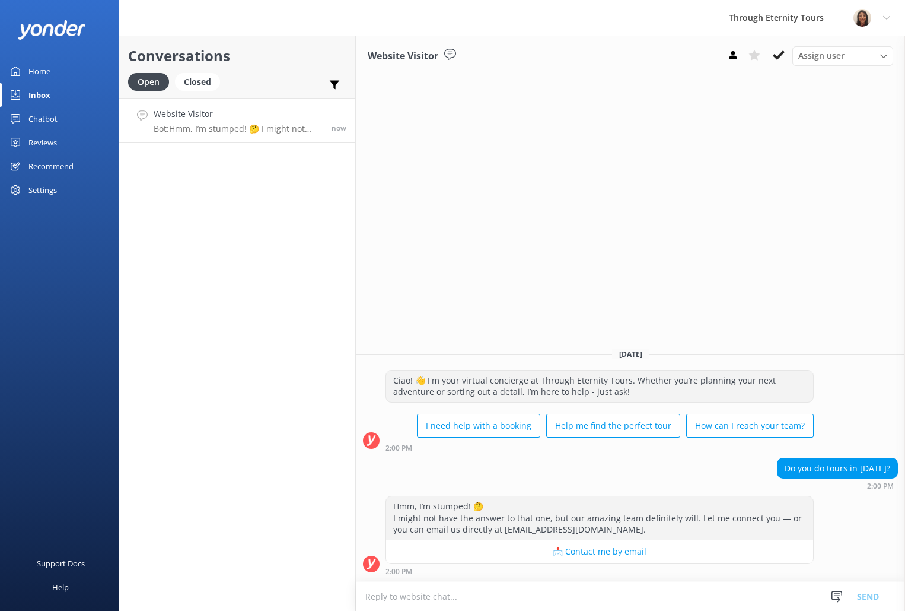
click at [584, 603] on textarea at bounding box center [630, 595] width 549 height 29
type textarea "T"
paste textarea "Hello, my name is [PERSON_NAME] from Through Eternity Tours. Thank you for your…"
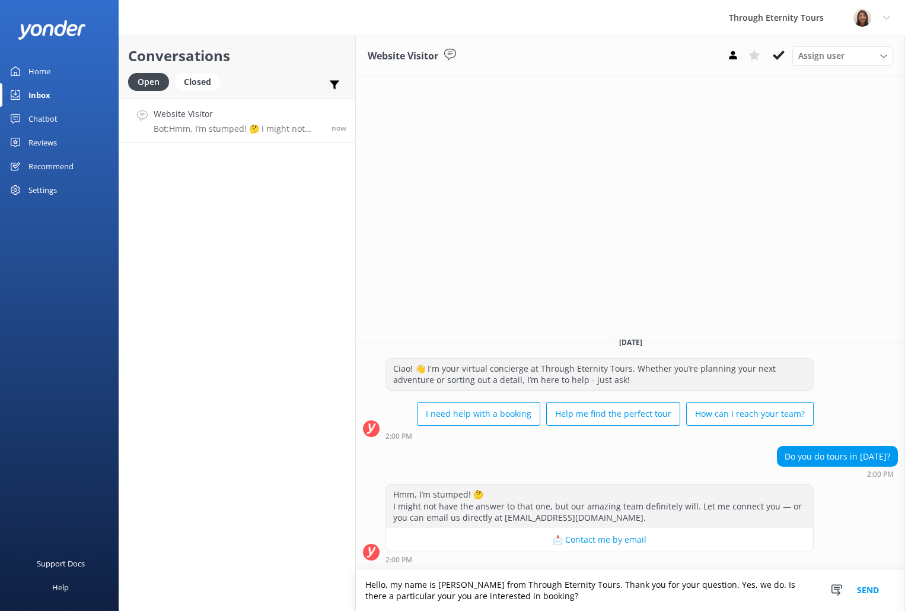
click at [426, 596] on textarea "Hello, my name is [PERSON_NAME] from Through Eternity Tours. Thank you for your…" at bounding box center [630, 590] width 549 height 41
type textarea "Hello, my name is [PERSON_NAME] from Through Eternity Tours. Thank you for your…"
click at [812, 61] on span "Assign user" at bounding box center [822, 55] width 46 height 13
click at [810, 148] on div "[PERSON_NAME] [PERSON_NAME]" at bounding box center [846, 159] width 94 height 24
click at [872, 587] on button "Send" at bounding box center [868, 590] width 44 height 41
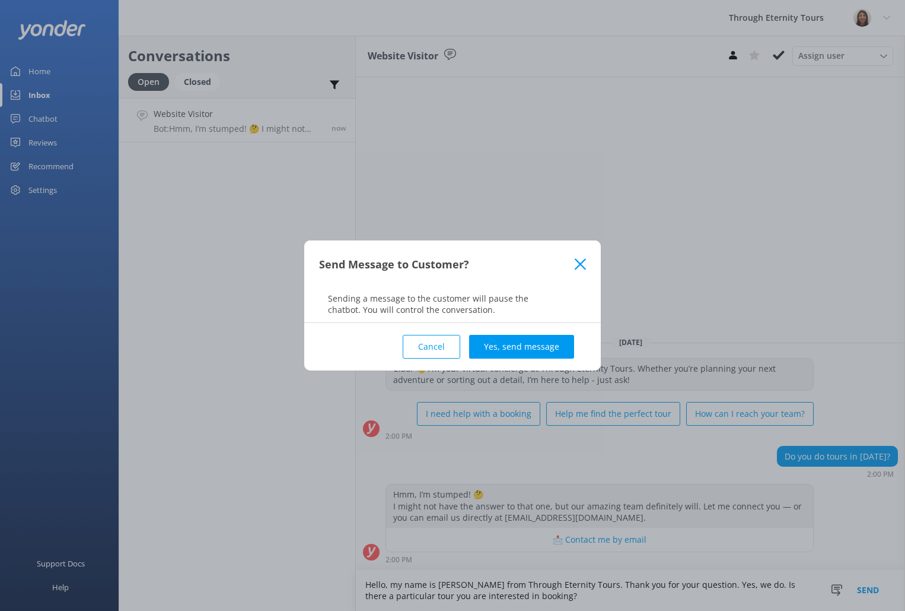
drag, startPoint x: 528, startPoint y: 345, endPoint x: 522, endPoint y: 351, distance: 8.4
click at [528, 345] on button "Yes, send message" at bounding box center [521, 347] width 105 height 24
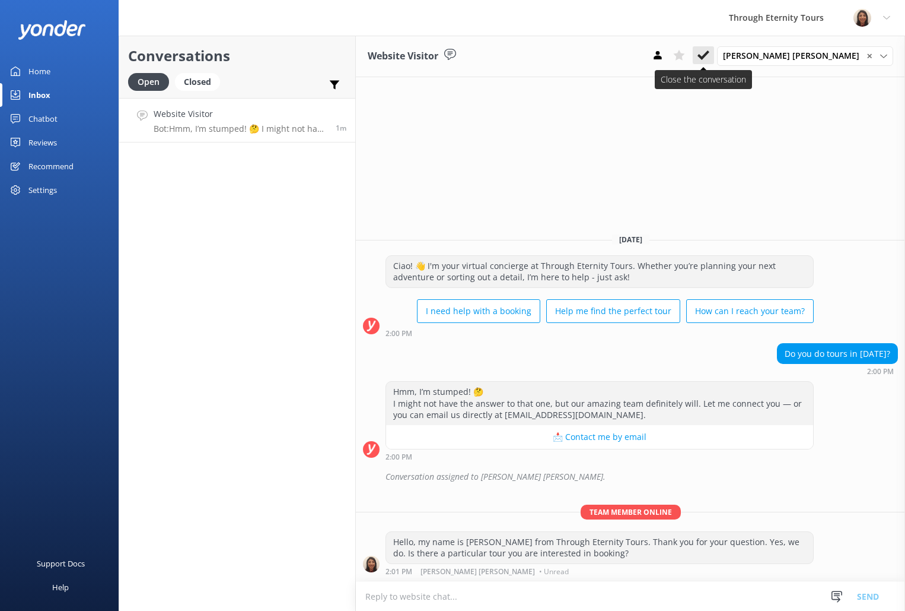
click at [714, 46] on button at bounding box center [703, 55] width 21 height 18
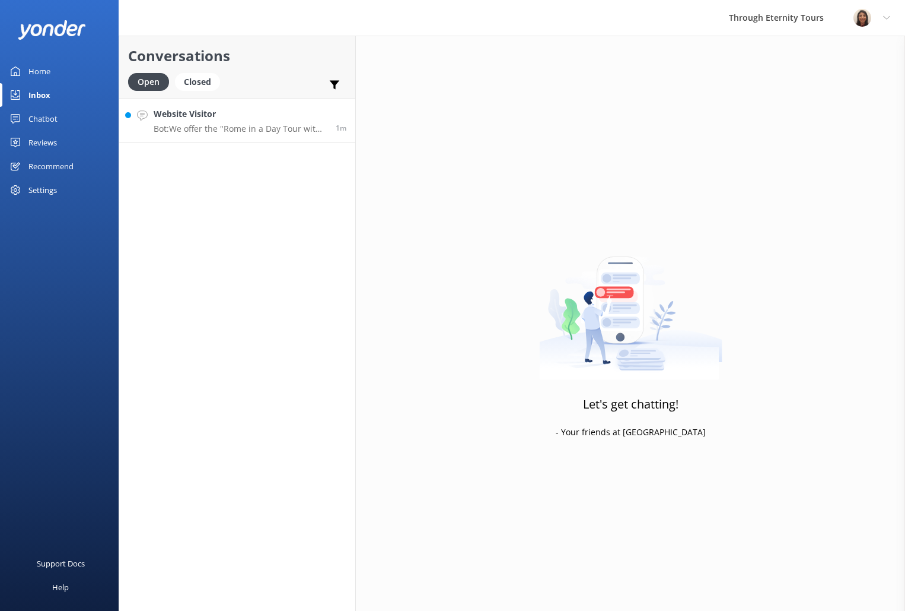
click at [191, 124] on p "Bot: We offer the "Rome in a Day Tour with Colosseum & Sistine Chapel: Essentia…" at bounding box center [240, 128] width 173 height 11
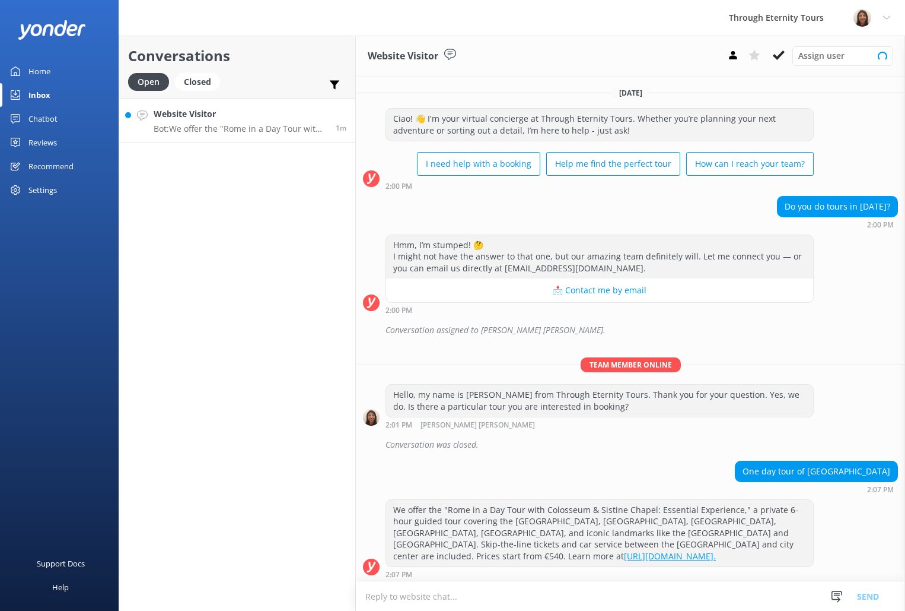
scroll to position [2, 0]
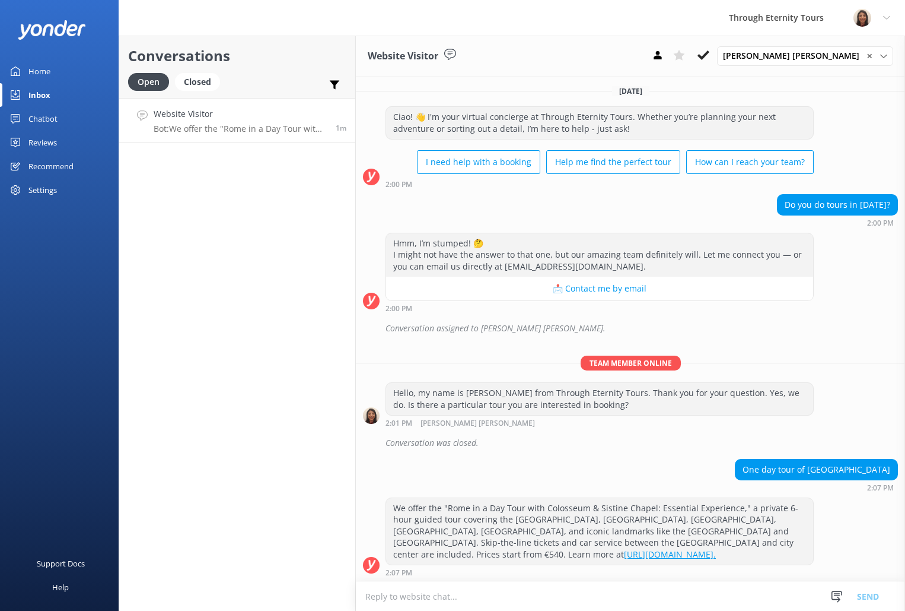
click at [667, 552] on link "[URL][DOMAIN_NAME]." at bounding box center [670, 553] width 92 height 11
click at [595, 587] on textarea at bounding box center [630, 595] width 549 height 29
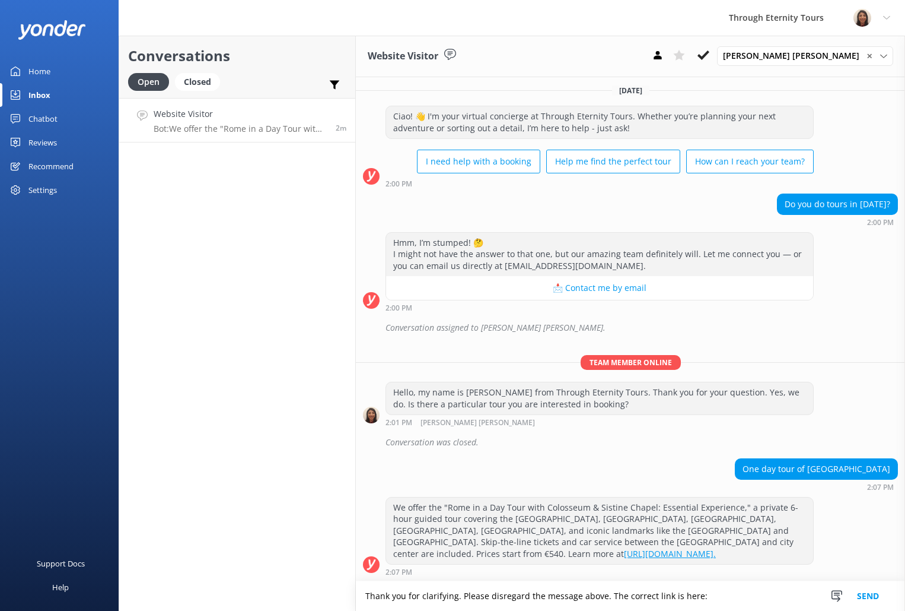
paste textarea "[URL][DOMAIN_NAME]"
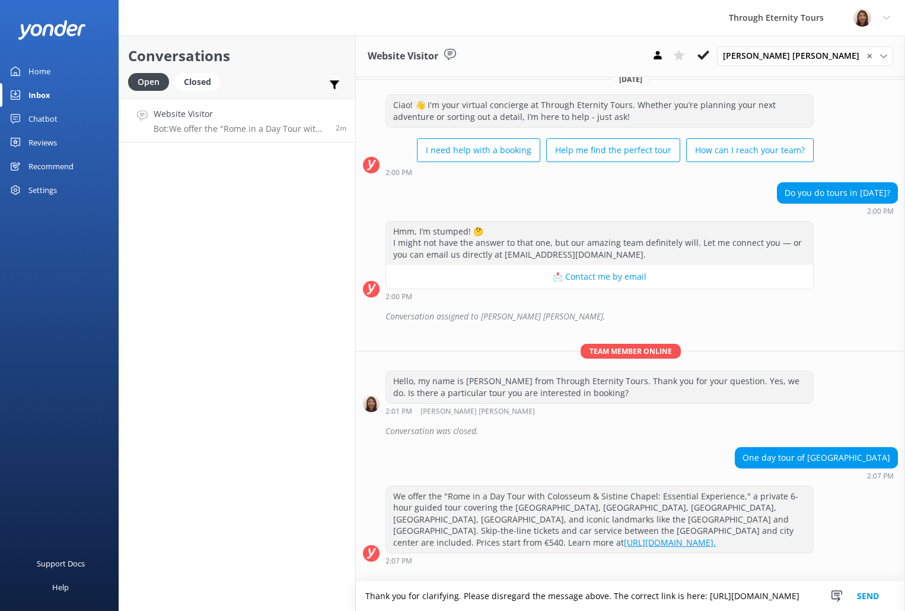
drag, startPoint x: 605, startPoint y: 584, endPoint x: 457, endPoint y: 584, distance: 147.1
click at [457, 584] on textarea "Thank you for clarifying. Please disregard the message above. The correct link …" at bounding box center [630, 596] width 549 height 30
click at [503, 585] on textarea "Thank you for clarifying. The correct link is here: [URL][DOMAIN_NAME]" at bounding box center [630, 596] width 549 height 30
click at [482, 586] on textarea "Thank you for clarifying. The correct link is here: [URL][DOMAIN_NAME]" at bounding box center [630, 596] width 549 height 30
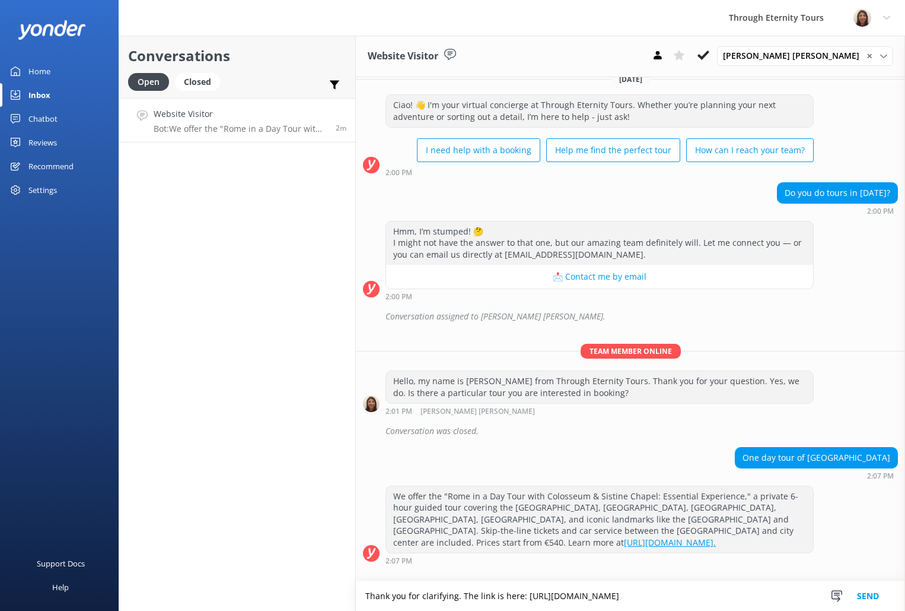
click at [492, 586] on textarea "Thank you for clarifying. The link is here: [URL][DOMAIN_NAME]" at bounding box center [630, 596] width 549 height 30
click at [641, 594] on textarea "Thank you for clarifying. The link for this tour is here: [URL][DOMAIN_NAME]" at bounding box center [630, 596] width 549 height 30
type textarea "Thank you for clarifying. The link for this tour is here: [URL][DOMAIN_NAME]"
click at [870, 593] on button "Send" at bounding box center [868, 596] width 44 height 30
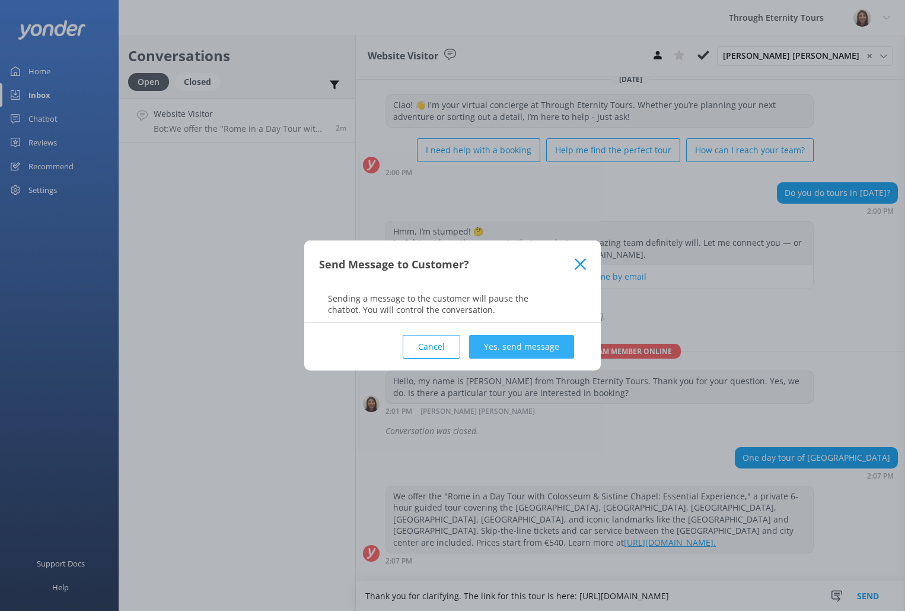
click at [505, 346] on button "Yes, send message" at bounding box center [521, 347] width 105 height 24
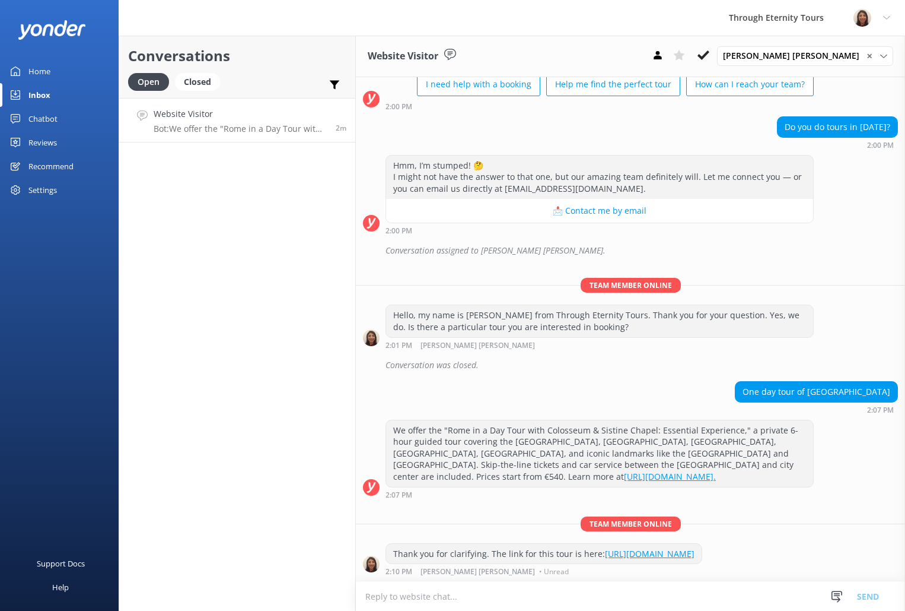
scroll to position [91, 0]
click at [710, 53] on icon at bounding box center [704, 55] width 12 height 12
